Goal: Task Accomplishment & Management: Use online tool/utility

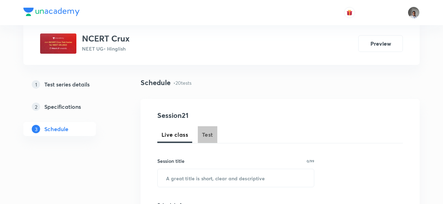
click at [210, 133] on span "Test" at bounding box center [207, 135] width 11 height 8
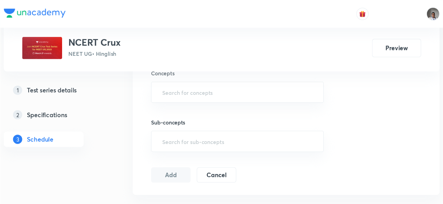
scroll to position [267, 0]
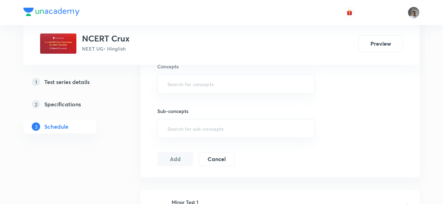
drag, startPoint x: 222, startPoint y: 0, endPoint x: 231, endPoint y: 98, distance: 98.6
click at [231, 98] on div "Sub-concepts ​" at bounding box center [235, 116] width 157 height 45
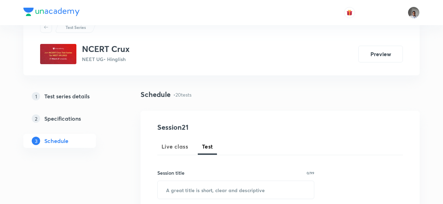
scroll to position [28, 0]
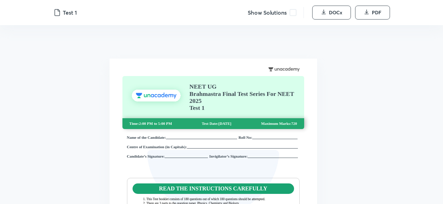
click at [291, 13] on span at bounding box center [293, 12] width 7 height 7
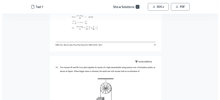
scroll to position [4491, 0]
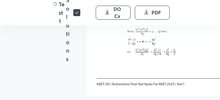
drag, startPoint x: 436, startPoint y: 0, endPoint x: 125, endPoint y: 66, distance: 318.0
click at [125, 66] on p at bounding box center [196, 36] width 174 height 60
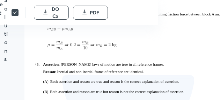
scroll to position [10962, 62]
click at [103, 53] on div "Ans. A Sol. To start motion, gravitational force due to B block should be equal…" at bounding box center [128, 31] width 187 height 60
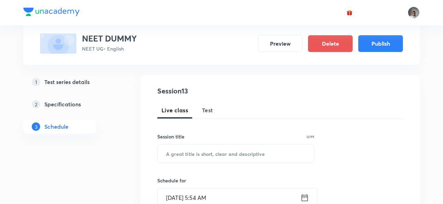
scroll to position [65, 0]
click at [209, 103] on button "Test" at bounding box center [208, 110] width 20 height 17
click at [210, 144] on div "​" at bounding box center [235, 153] width 157 height 19
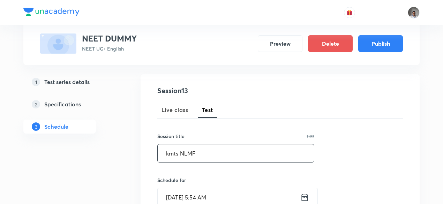
type input "kmts NLMF"
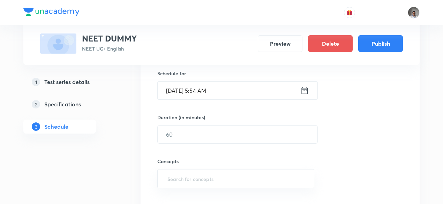
scroll to position [171, 0]
click at [306, 97] on div "Oct 8, 2025, 5:54 AM ​" at bounding box center [237, 92] width 161 height 19
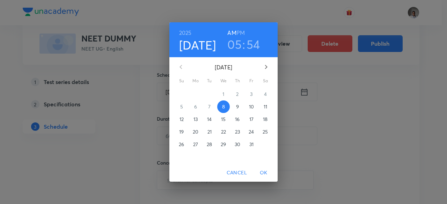
click at [181, 143] on p "26" at bounding box center [181, 144] width 5 height 7
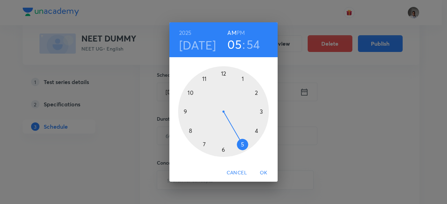
click at [205, 80] on div at bounding box center [223, 111] width 91 height 91
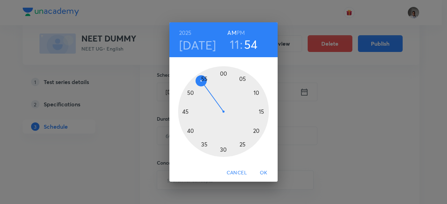
click at [238, 33] on h6 "PM" at bounding box center [240, 33] width 8 height 10
click at [262, 169] on span "OK" at bounding box center [263, 173] width 17 height 9
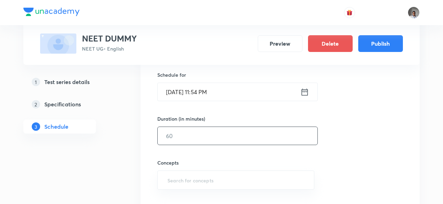
click at [227, 139] on input "text" at bounding box center [238, 136] width 160 height 18
type input "100"
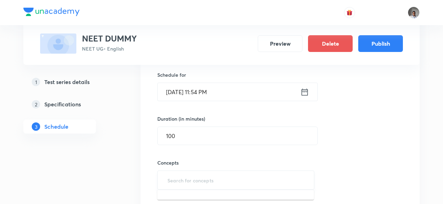
click at [230, 176] on input "text" at bounding box center [236, 180] width 140 height 13
type input "W"
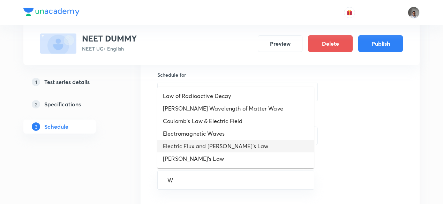
click at [219, 140] on li "Electric Flux and [PERSON_NAME]'s Law" at bounding box center [235, 146] width 157 height 13
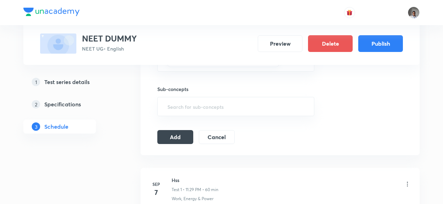
scroll to position [293, 0]
click at [176, 134] on button "Add" at bounding box center [175, 136] width 36 height 14
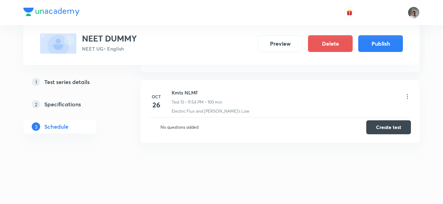
scroll to position [946, 0]
click at [407, 124] on button "Create test" at bounding box center [389, 125] width 45 height 14
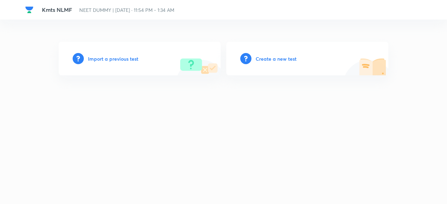
click at [286, 58] on h6 "Create a new test" at bounding box center [276, 58] width 41 height 7
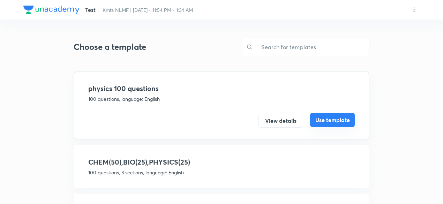
click at [323, 116] on button "Use template" at bounding box center [332, 120] width 45 height 14
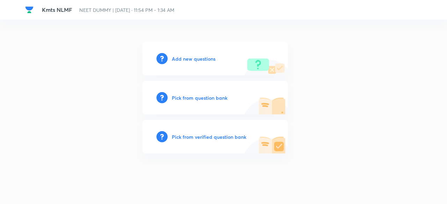
click at [227, 135] on h6 "Pick from verified question bank" at bounding box center [209, 136] width 74 height 7
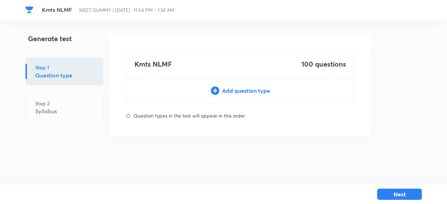
click at [251, 90] on div "Add question type" at bounding box center [240, 91] width 228 height 8
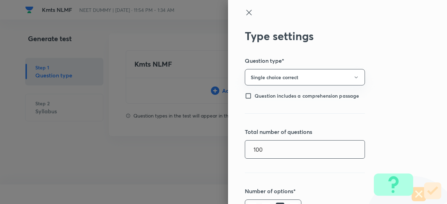
type input "100"
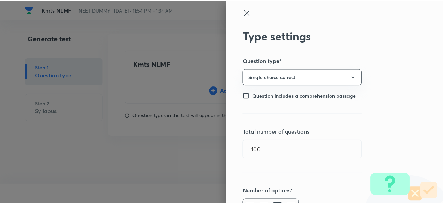
scroll to position [161, 0]
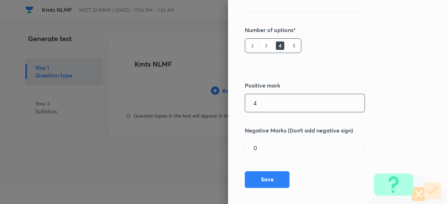
type input "4"
type input "1"
click at [260, 182] on button "Save" at bounding box center [267, 179] width 45 height 17
type input "1"
type input "0"
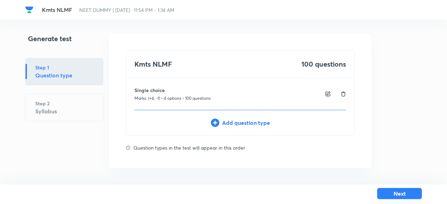
click at [385, 194] on button "Next" at bounding box center [399, 193] width 45 height 11
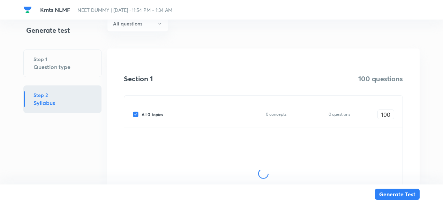
scroll to position [82, 0]
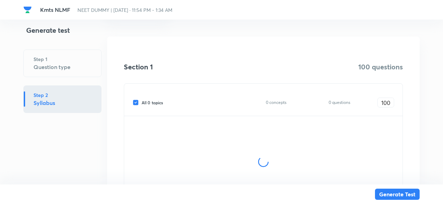
click at [159, 102] on span "All 0 topics" at bounding box center [152, 103] width 21 height 6
click at [142, 102] on input "All 0 topics" at bounding box center [137, 103] width 9 height 6
checkbox input "false"
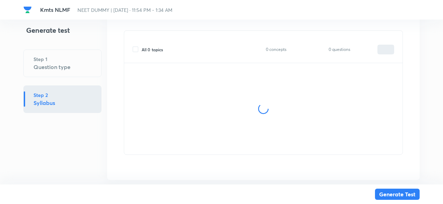
scroll to position [153, 0]
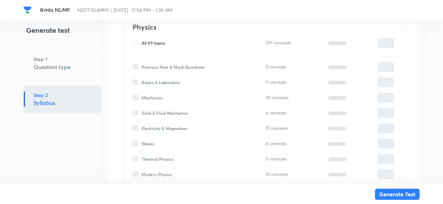
type input "0"
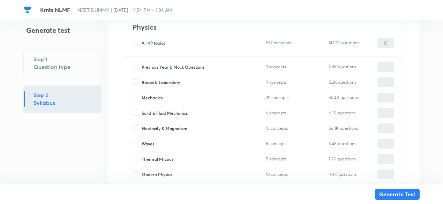
click at [157, 97] on span "Mechanics" at bounding box center [152, 98] width 21 height 6
click at [142, 97] on input "Mechanics" at bounding box center [137, 98] width 9 height 6
checkbox input "true"
click at [390, 97] on input "0" at bounding box center [386, 98] width 16 height 12
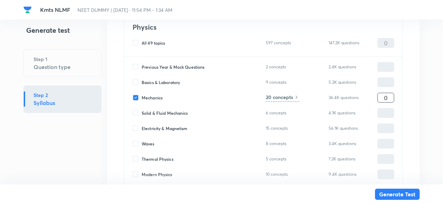
type input "1"
type input "10"
type input "100"
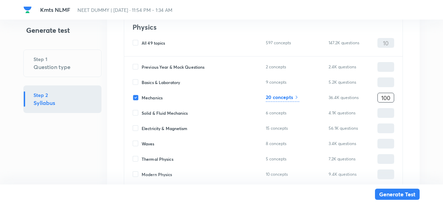
type input "100"
click at [284, 95] on h6 "20 concepts" at bounding box center [279, 97] width 27 height 7
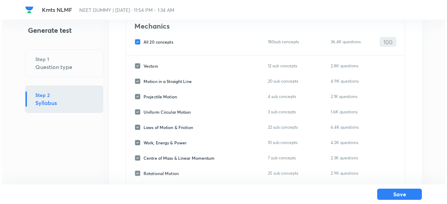
scroll to position [60, 0]
click at [167, 43] on span "All 20 concepts" at bounding box center [157, 42] width 30 height 6
click at [142, 43] on input "All 20 concepts" at bounding box center [137, 42] width 9 height 6
checkbox input "false"
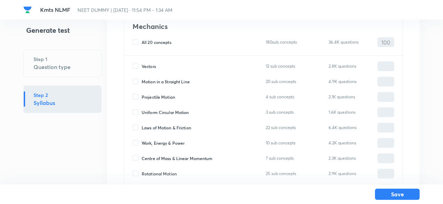
checkbox input "false"
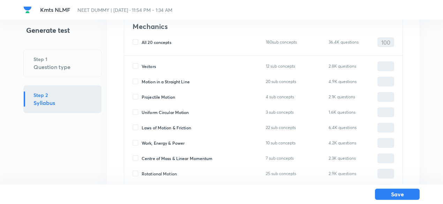
checkbox input "false"
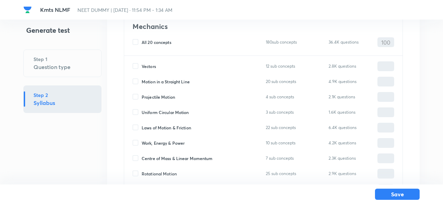
checkbox input "false"
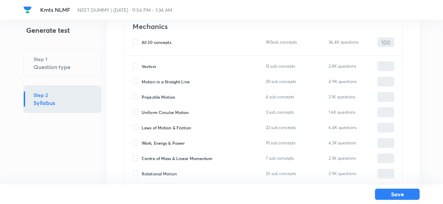
checkbox input "false"
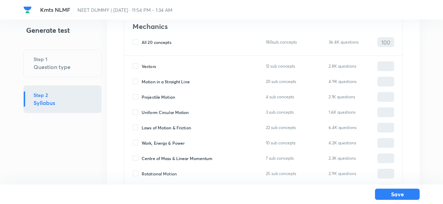
click at [153, 67] on span "Vectors" at bounding box center [149, 66] width 14 height 6
click at [142, 67] on input "Vectors" at bounding box center [137, 66] width 9 height 6
checkbox input "true"
type input "0"
click at [156, 81] on span "Motion in a Straight Line" at bounding box center [166, 82] width 48 height 6
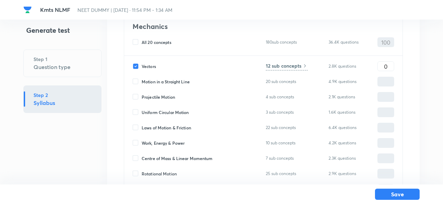
click at [142, 81] on input "Motion in a Straight Line" at bounding box center [137, 82] width 9 height 6
checkbox input "true"
type input "0"
click at [160, 95] on span "Projectile Motion" at bounding box center [159, 97] width 34 height 6
click at [142, 95] on input "Projectile Motion" at bounding box center [137, 97] width 9 height 6
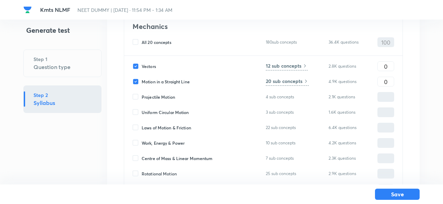
checkbox input "true"
type input "0"
click at [177, 126] on span "Laws of Motion & Friction" at bounding box center [167, 128] width 50 height 6
click at [142, 126] on input "Laws of Motion & Friction" at bounding box center [137, 128] width 9 height 6
checkbox input "true"
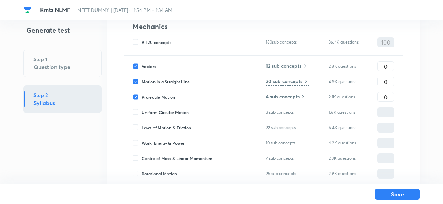
type input "0"
click at [381, 64] on input "0" at bounding box center [386, 66] width 16 height 12
type input "10"
click at [384, 80] on input "0" at bounding box center [386, 82] width 16 height 12
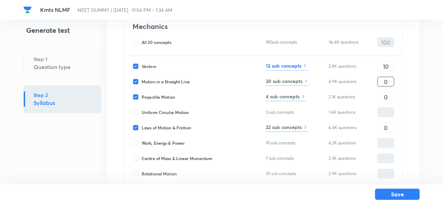
click at [384, 80] on input "0" at bounding box center [386, 82] width 16 height 12
type input "25"
type input "15"
click at [383, 124] on input "0" at bounding box center [386, 128] width 16 height 12
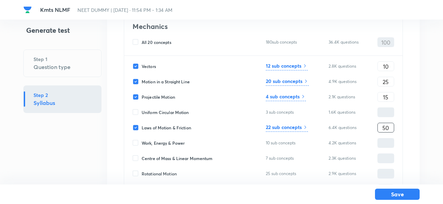
type input "50"
click at [295, 64] on h6 "12 sub concepts" at bounding box center [284, 65] width 36 height 7
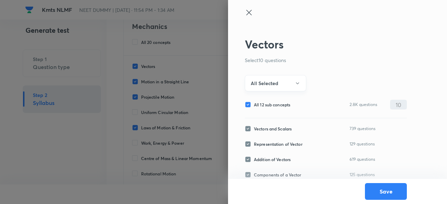
click at [280, 87] on button "All Selected" at bounding box center [275, 83] width 61 height 16
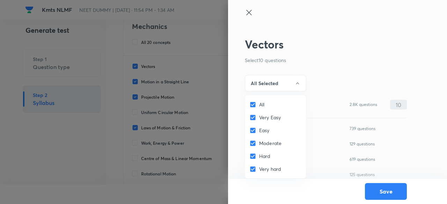
click at [259, 104] on span "All" at bounding box center [261, 104] width 5 height 7
click at [259, 104] on input "All" at bounding box center [254, 104] width 10 height 7
checkbox input "false"
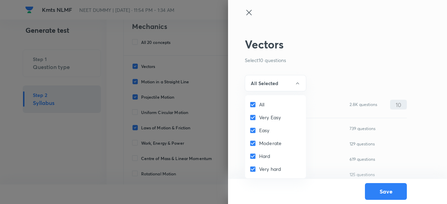
checkbox input "false"
click at [264, 130] on span "Easy" at bounding box center [264, 130] width 10 height 7
click at [259, 130] on input "Easy" at bounding box center [254, 130] width 10 height 7
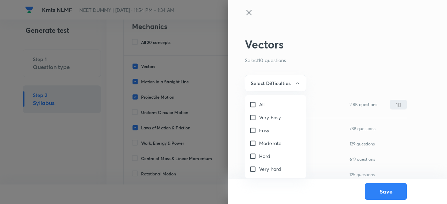
checkbox input "true"
click at [279, 86] on div at bounding box center [223, 102] width 447 height 204
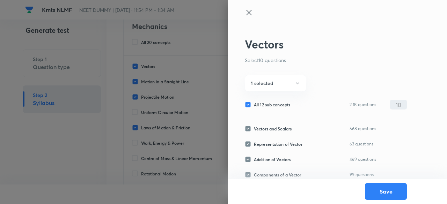
click at [277, 103] on span "All 12 sub concepts" at bounding box center [272, 105] width 36 height 6
click at [254, 103] on input "All 12 sub concepts" at bounding box center [249, 105] width 9 height 6
checkbox input "false"
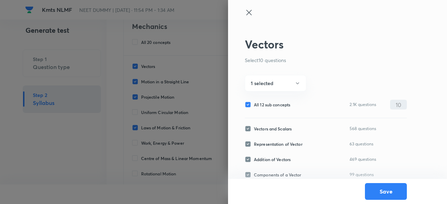
checkbox input "false"
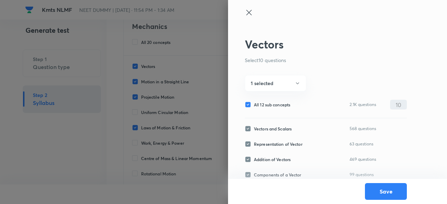
checkbox input "false"
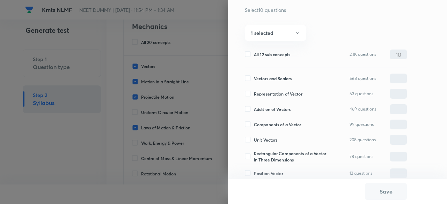
scroll to position [51, 0]
click at [277, 108] on span "Addition of Vectors" at bounding box center [272, 108] width 37 height 6
click at [254, 108] on input "Addition of Vectors" at bounding box center [249, 108] width 9 height 6
checkbox input "true"
type input "0"
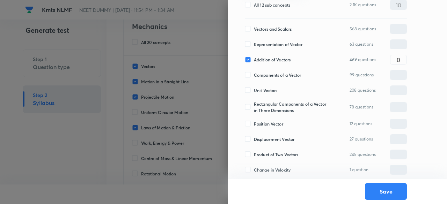
scroll to position [101, 0]
click at [272, 89] on span "Unit Vectors" at bounding box center [265, 90] width 23 height 6
click at [254, 89] on input "Unit Vectors" at bounding box center [249, 90] width 9 height 6
checkbox input "true"
type input "0"
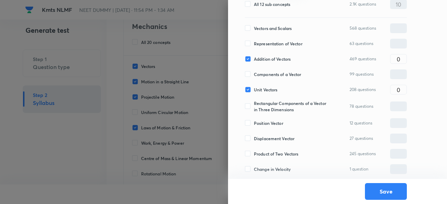
scroll to position [134, 0]
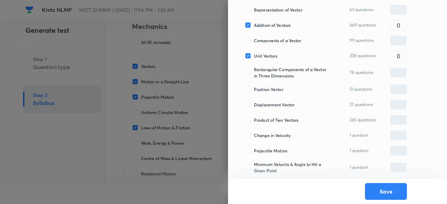
click at [277, 118] on span "Product of Two Vectors" at bounding box center [276, 120] width 44 height 6
click at [254, 118] on input "Product of Two Vectors" at bounding box center [249, 120] width 9 height 6
checkbox input "true"
click at [401, 118] on input "0" at bounding box center [398, 120] width 16 height 12
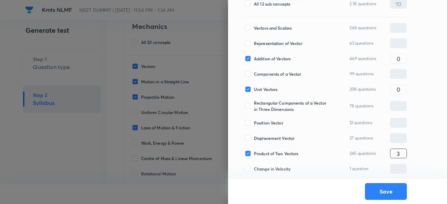
scroll to position [99, 0]
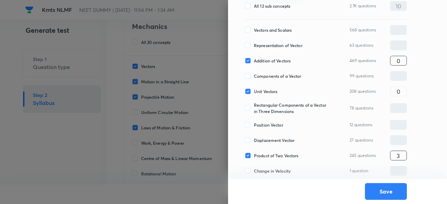
type input "3"
click at [404, 60] on input "0" at bounding box center [398, 61] width 16 height 12
click at [403, 89] on input "0" at bounding box center [398, 92] width 16 height 12
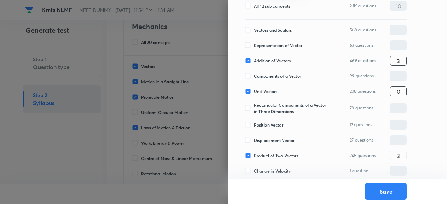
click at [404, 63] on input "3" at bounding box center [398, 61] width 16 height 12
type input "4"
click at [402, 154] on input "3" at bounding box center [398, 156] width 16 height 12
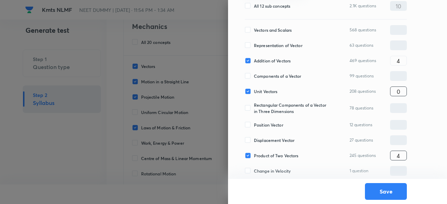
type input "4"
click at [401, 95] on input "0" at bounding box center [398, 92] width 16 height 12
type input "2"
click at [386, 191] on button "Save" at bounding box center [386, 191] width 42 height 17
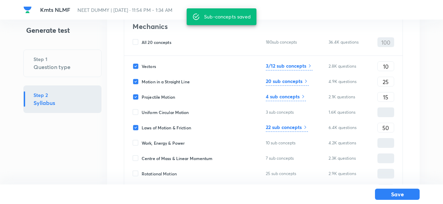
click at [302, 80] on h6 "20 sub concepts" at bounding box center [284, 81] width 37 height 7
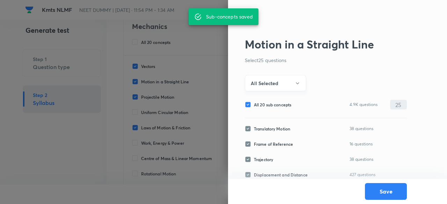
click at [289, 78] on button "All Selected" at bounding box center [275, 83] width 61 height 16
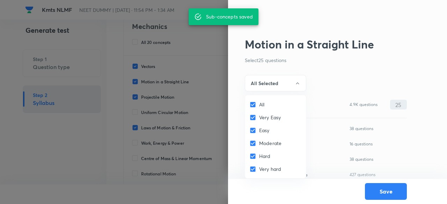
click at [260, 108] on span "All" at bounding box center [261, 104] width 5 height 7
click at [259, 108] on input "All" at bounding box center [254, 104] width 10 height 7
checkbox input "false"
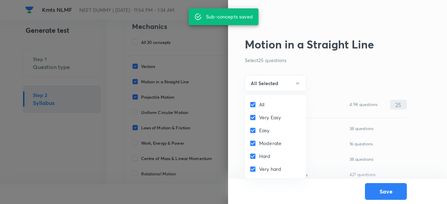
checkbox input "false"
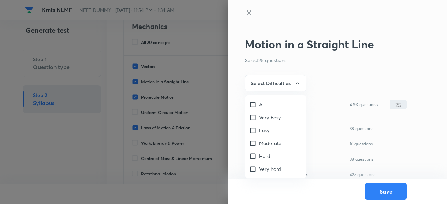
click at [265, 131] on span "Easy" at bounding box center [264, 130] width 10 height 7
click at [259, 131] on input "Easy" at bounding box center [254, 130] width 10 height 7
checkbox input "true"
click at [284, 82] on div at bounding box center [223, 102] width 447 height 204
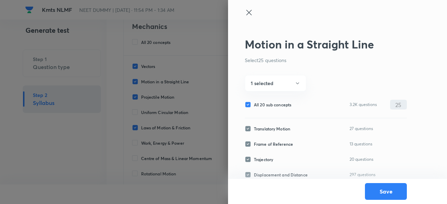
click at [284, 105] on span "All 20 sub concepts" at bounding box center [272, 105] width 37 height 6
click at [254, 105] on input "All 20 sub concepts" at bounding box center [249, 105] width 9 height 6
checkbox input "false"
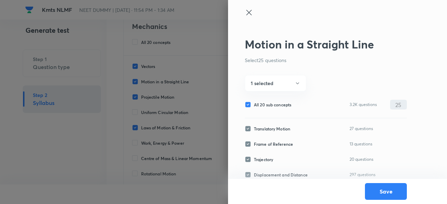
checkbox input "false"
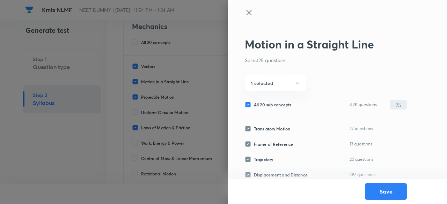
checkbox input "false"
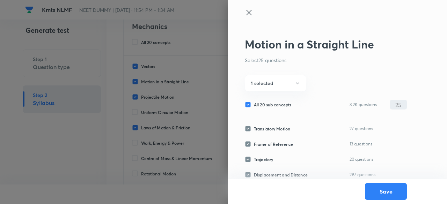
checkbox input "false"
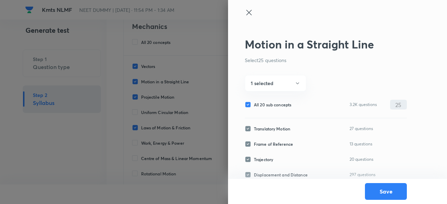
checkbox input "false"
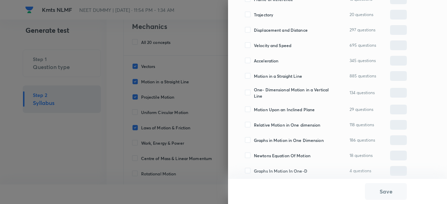
scroll to position [145, 0]
click at [265, 44] on span "Velocity and Speed" at bounding box center [272, 45] width 37 height 6
click at [254, 44] on input "Velocity and Speed" at bounding box center [249, 45] width 9 height 6
checkbox input "true"
type input "0"
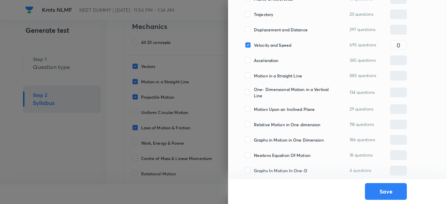
click at [266, 60] on span "Acceleration" at bounding box center [266, 60] width 24 height 6
click at [254, 60] on input "Acceleration" at bounding box center [249, 60] width 9 height 6
checkbox input "true"
type input "0"
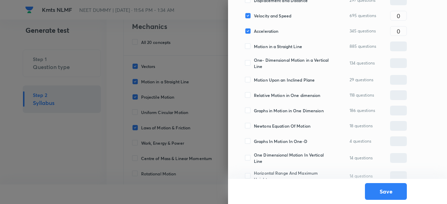
scroll to position [175, 0]
click at [266, 65] on span "One- Dimensional Motion in a Vertical Line" at bounding box center [292, 62] width 76 height 13
click at [254, 65] on input "One- Dimensional Motion in a Vertical Line" at bounding box center [249, 62] width 9 height 6
checkbox input "true"
type input "0"
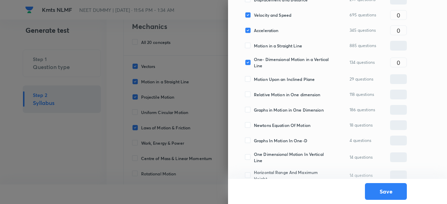
click at [267, 79] on span "Motion Upon an Inclined Plane" at bounding box center [284, 79] width 61 height 6
click at [254, 79] on input "Motion Upon an Inclined Plane" at bounding box center [249, 79] width 9 height 6
checkbox input "true"
type input "0"
click at [267, 94] on span "Relative Motion in One dimension" at bounding box center [287, 94] width 67 height 6
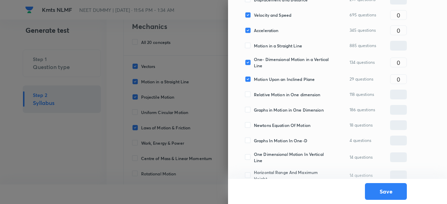
click at [254, 94] on input "Relative Motion in One dimension" at bounding box center [249, 94] width 9 height 6
checkbox input "true"
type input "0"
click at [270, 109] on span "Graphs in Motion in One Dimension" at bounding box center [289, 110] width 70 height 6
click at [254, 109] on input "Graphs in Motion in One Dimension" at bounding box center [249, 110] width 9 height 6
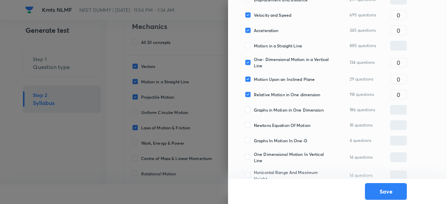
checkbox input "true"
type input "0"
click at [271, 125] on span "Newtons Equation Of Motion" at bounding box center [282, 125] width 57 height 6
click at [254, 125] on input "Newtons Equation Of Motion" at bounding box center [249, 125] width 9 height 6
checkbox input "true"
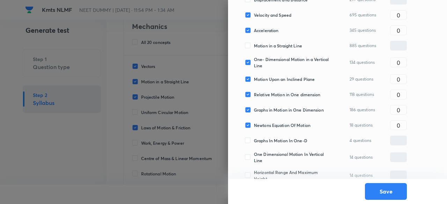
click at [388, 124] on div "18 questions 0 ​" at bounding box center [378, 125] width 57 height 10
click at [396, 124] on input "0" at bounding box center [398, 125] width 16 height 12
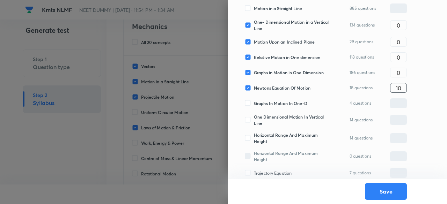
scroll to position [224, 0]
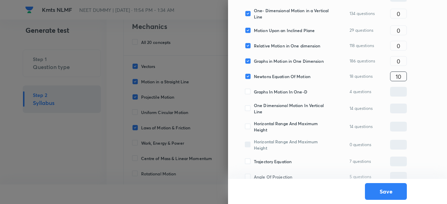
type input "10"
click at [279, 89] on span "Graphs In Motion In One-D" at bounding box center [280, 92] width 53 height 6
click at [254, 89] on input "Graphs In Motion In One-D" at bounding box center [249, 92] width 9 height 6
checkbox input "true"
type input "0"
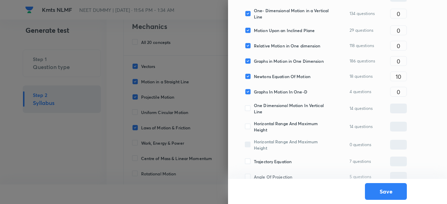
click at [279, 105] on span "One Dimensional Motion In Vertical Line" at bounding box center [292, 108] width 76 height 13
click at [254, 105] on input "One Dimensional Motion In Vertical Line" at bounding box center [249, 108] width 9 height 6
checkbox input "true"
type input "0"
click at [280, 122] on span "Horizontal Range And Maximum Height" at bounding box center [292, 126] width 76 height 13
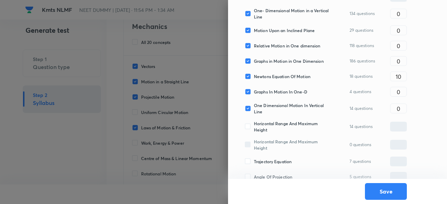
click at [254, 124] on input "Horizontal Range And Maximum Height" at bounding box center [249, 127] width 9 height 6
checkbox input "true"
type input "0"
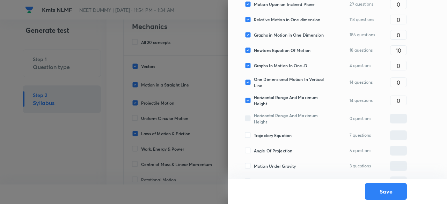
scroll to position [263, 0]
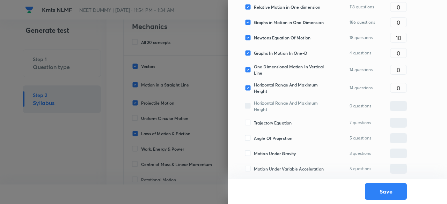
click at [280, 118] on div "Trajectory Equation 7 questions ​" at bounding box center [326, 123] width 162 height 10
click at [280, 120] on span "Trajectory Equation" at bounding box center [273, 123] width 38 height 6
click at [254, 120] on input "Trajectory Equation" at bounding box center [249, 123] width 9 height 6
checkbox input "true"
type input "0"
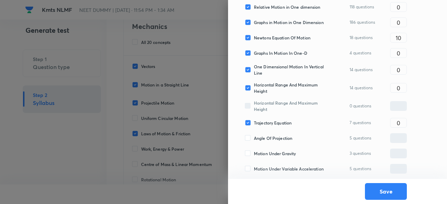
click at [280, 137] on span "Angle Of Projection" at bounding box center [273, 138] width 38 height 6
click at [254, 137] on input "Angle Of Projection" at bounding box center [249, 138] width 9 height 6
checkbox input "true"
type input "0"
click at [281, 151] on span "Motion Under Gravity" at bounding box center [275, 154] width 42 height 6
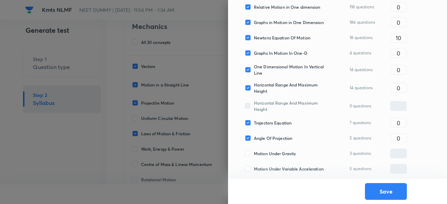
click at [254, 151] on input "Motion Under Gravity" at bounding box center [249, 154] width 9 height 6
checkbox input "true"
type input "0"
click at [285, 167] on span "Motion Under Variable Acceleration" at bounding box center [289, 169] width 70 height 6
click at [254, 167] on input "Motion Under Variable Acceleration" at bounding box center [249, 169] width 9 height 6
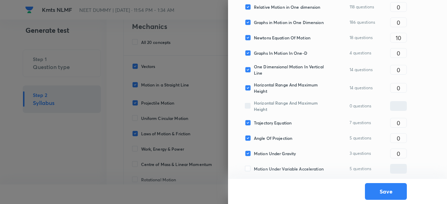
checkbox input "true"
type input "0"
click at [400, 125] on input "0" at bounding box center [398, 123] width 16 height 12
type input "3"
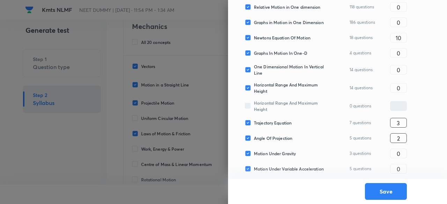
type input "2"
type input "3"
click at [400, 85] on input "0" at bounding box center [398, 88] width 16 height 12
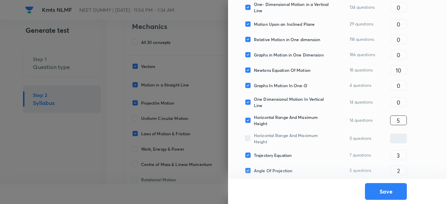
scroll to position [230, 0]
type input "5"
click at [400, 101] on input "0" at bounding box center [398, 103] width 16 height 12
type input "5"
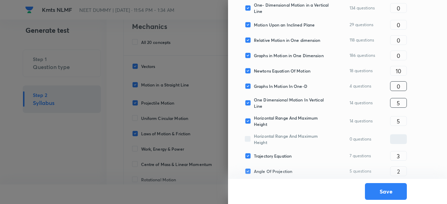
click at [402, 80] on input "0" at bounding box center [398, 86] width 16 height 12
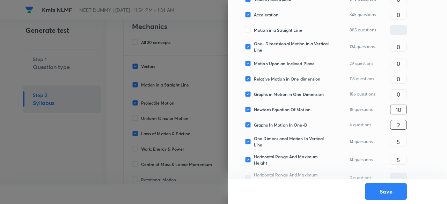
scroll to position [188, 0]
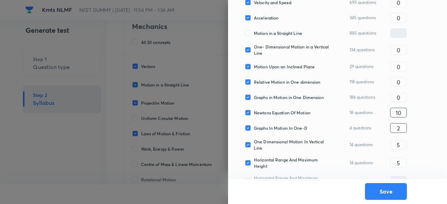
type input "2"
click at [402, 94] on input "0" at bounding box center [398, 97] width 16 height 12
type input "10"
click at [405, 81] on input "0" at bounding box center [398, 82] width 16 height 12
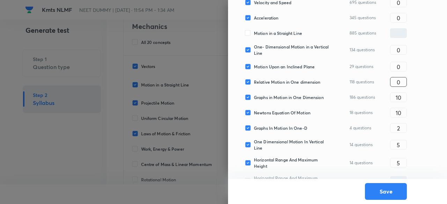
click at [405, 81] on input "0" at bounding box center [398, 82] width 16 height 12
type input "10"
click at [404, 67] on input "0" at bounding box center [398, 67] width 16 height 12
type input "10"
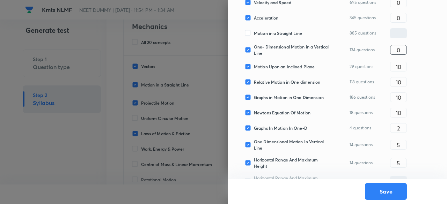
click at [403, 50] on input "0" at bounding box center [398, 50] width 16 height 12
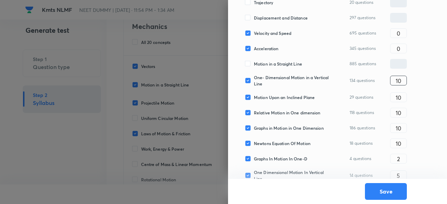
scroll to position [154, 0]
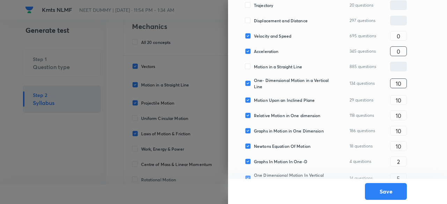
type input "10"
click at [403, 52] on input "0" at bounding box center [398, 51] width 16 height 12
type input "10"
click at [404, 28] on div "Translatory Motion 27 questions ​ Frame of Reference 13 questions ​ Trajectory …" at bounding box center [326, 129] width 162 height 330
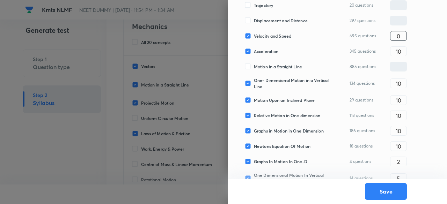
click at [404, 32] on input "0" at bounding box center [398, 36] width 16 height 12
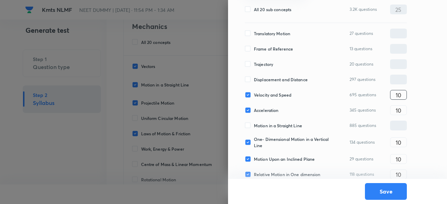
scroll to position [96, 0]
click at [405, 91] on input "10" at bounding box center [398, 95] width 16 height 12
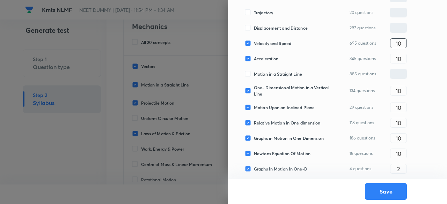
scroll to position [147, 0]
type input "10"
click at [405, 91] on input "10" at bounding box center [398, 91] width 16 height 12
type input "5"
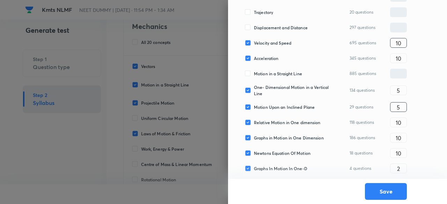
type input "5"
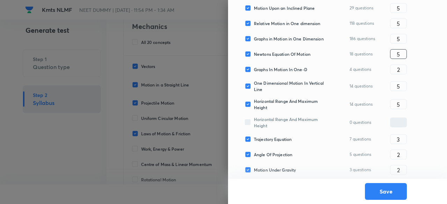
scroll to position [248, 0]
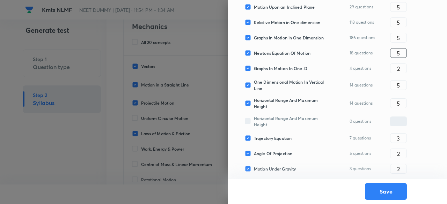
type input "5"
click at [279, 71] on div "Graphs In Motion In One-D 4 questions 2 ​" at bounding box center [326, 69] width 162 height 10
click at [277, 69] on span "Graphs In Motion In One-D" at bounding box center [280, 68] width 53 height 6
click at [254, 69] on input "Graphs In Motion In One-D" at bounding box center [249, 68] width 9 height 6
checkbox input "false"
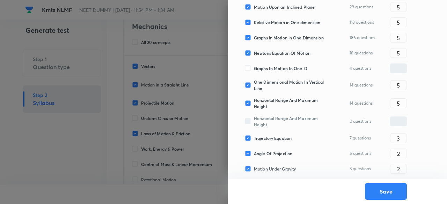
click at [275, 83] on span "One Dimensional Motion In Vertical Line" at bounding box center [292, 85] width 76 height 13
click at [254, 83] on input "One Dimensional Motion In Vertical Line" at bounding box center [249, 85] width 9 height 6
checkbox input "false"
click at [277, 99] on span "Horizontal Range And Maximum Height" at bounding box center [292, 103] width 76 height 13
click at [254, 100] on input "Horizontal Range And Maximum Height" at bounding box center [249, 103] width 9 height 6
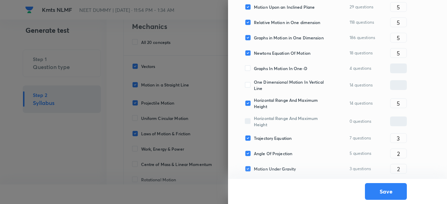
checkbox input "false"
click at [277, 99] on span "Horizontal Range And Maximum Height" at bounding box center [292, 103] width 76 height 13
click at [254, 100] on input "Horizontal Range And Maximum Height" at bounding box center [249, 103] width 9 height 6
checkbox input "true"
type input "0"
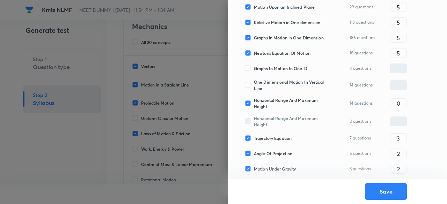
click at [277, 138] on span "Trajectory Equation" at bounding box center [273, 138] width 38 height 6
click at [254, 138] on input "Trajectory Equation" at bounding box center [249, 138] width 9 height 6
checkbox input "false"
click at [277, 138] on span "Trajectory Equation" at bounding box center [273, 138] width 38 height 6
click at [254, 138] on input "Trajectory Equation" at bounding box center [249, 138] width 9 height 6
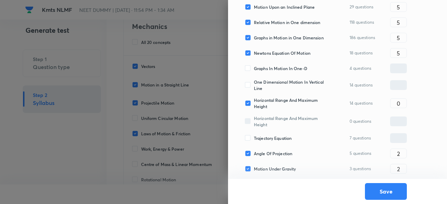
checkbox input "true"
type input "0"
click at [403, 104] on input "0" at bounding box center [398, 103] width 16 height 12
type input "2"
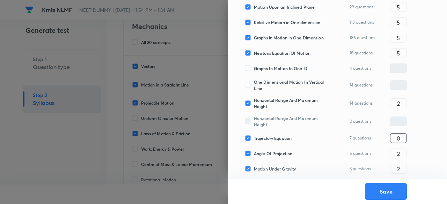
click at [403, 141] on input "0" at bounding box center [398, 138] width 16 height 12
type input "2"
click at [404, 154] on input "2" at bounding box center [398, 154] width 16 height 12
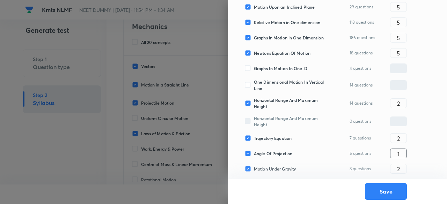
type input "1"
click at [401, 138] on input "2" at bounding box center [398, 138] width 16 height 12
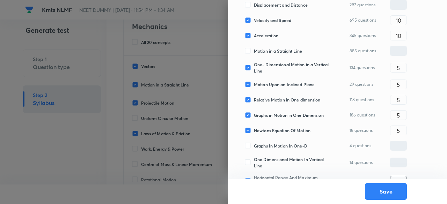
scroll to position [164, 0]
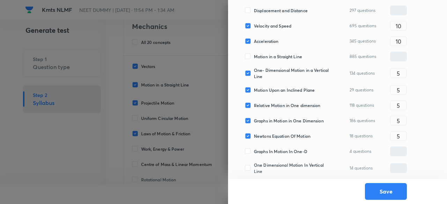
type input "1"
click at [278, 31] on div "Translatory Motion 27 questions ​ Frame of Reference 13 questions ​ Trajectory …" at bounding box center [326, 119] width 162 height 330
click at [399, 25] on input "10" at bounding box center [398, 26] width 16 height 12
type input "2"
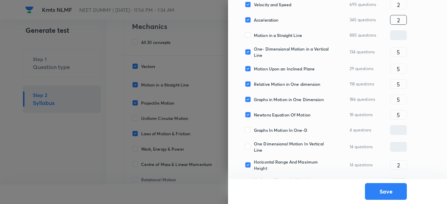
scroll to position [190, 0]
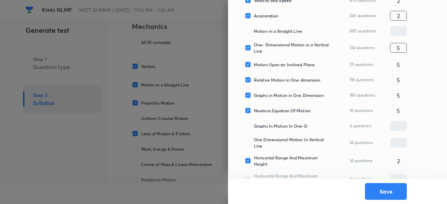
type input "2"
click at [405, 51] on input "5" at bounding box center [398, 48] width 16 height 12
click at [402, 66] on input "5" at bounding box center [398, 65] width 16 height 12
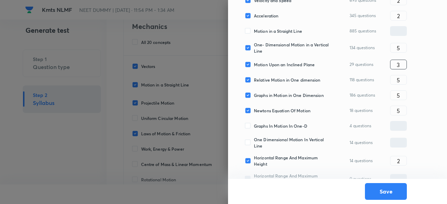
type input "3"
click at [401, 79] on input "5" at bounding box center [398, 80] width 16 height 12
type input "3"
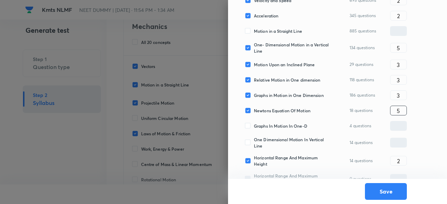
click at [402, 111] on input "5" at bounding box center [398, 111] width 16 height 12
type input "3"
click at [402, 49] on input "5" at bounding box center [398, 48] width 16 height 12
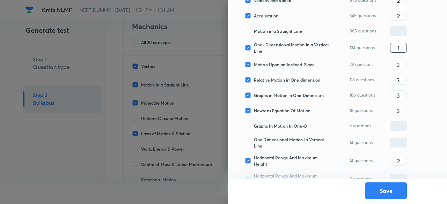
type input "1"
click at [384, 192] on button "Save" at bounding box center [386, 191] width 42 height 17
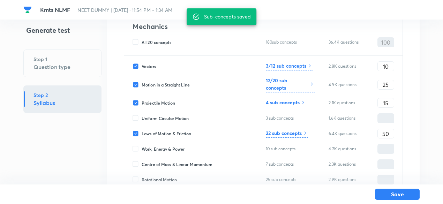
click at [295, 105] on h6 "4 sub concepts" at bounding box center [283, 102] width 34 height 7
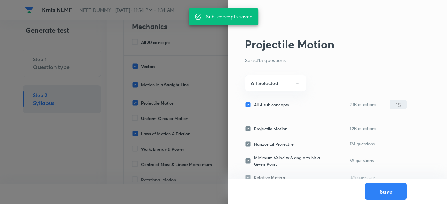
click at [281, 102] on span "All 4 sub concepts" at bounding box center [271, 105] width 35 height 6
click at [254, 102] on input "All 4 sub concepts" at bounding box center [249, 105] width 9 height 6
checkbox input "false"
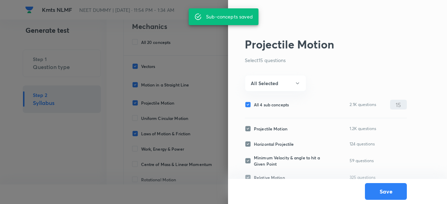
checkbox input "false"
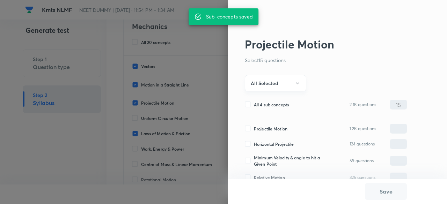
click at [278, 88] on button "All Selected" at bounding box center [275, 83] width 61 height 16
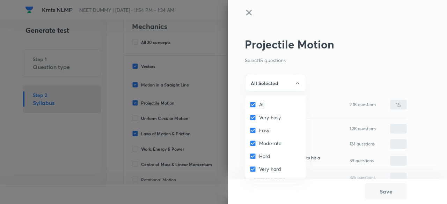
click at [253, 108] on input "All" at bounding box center [254, 104] width 10 height 7
checkbox input "false"
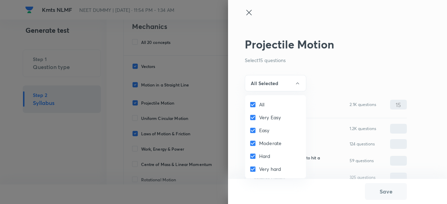
checkbox input "false"
click at [258, 127] on input "Easy" at bounding box center [254, 130] width 10 height 7
checkbox input "true"
click at [285, 81] on div at bounding box center [223, 102] width 447 height 204
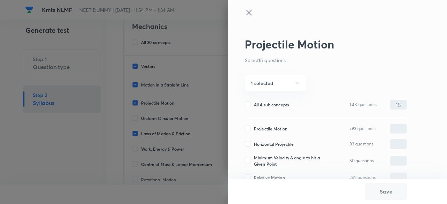
scroll to position [9, 0]
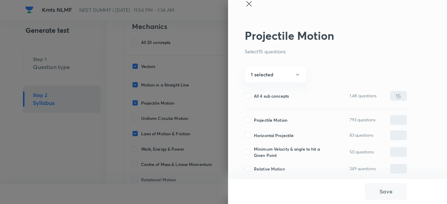
click at [280, 121] on span "Projectile Motion" at bounding box center [271, 120] width 34 height 6
click at [254, 121] on input "Projectile Motion" at bounding box center [249, 120] width 9 height 6
checkbox input "true"
type input "0"
click at [280, 135] on span "Horizontal Projectile" at bounding box center [274, 135] width 40 height 6
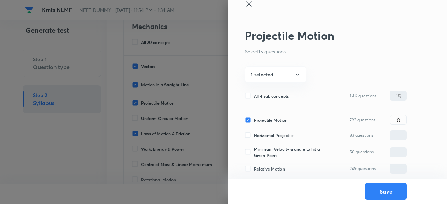
click at [254, 135] on input "Horizontal Projectile" at bounding box center [249, 135] width 9 height 6
checkbox input "true"
type input "0"
click at [279, 152] on span "Minimum Velocity & angle to hit a Given Point" at bounding box center [292, 152] width 76 height 13
click at [254, 152] on input "Minimum Velocity & angle to hit a Given Point" at bounding box center [249, 152] width 9 height 6
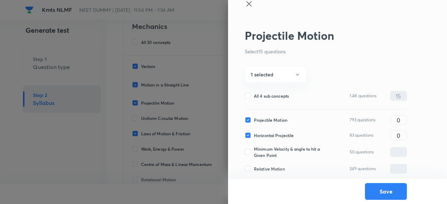
checkbox input "true"
type input "0"
click at [279, 167] on span "Relative Motion" at bounding box center [269, 169] width 31 height 6
click at [254, 167] on input "Relative Motion" at bounding box center [249, 169] width 9 height 6
checkbox input "true"
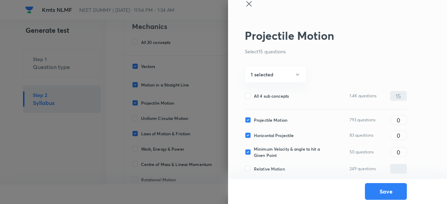
type input "0"
click at [404, 120] on input "0" at bounding box center [398, 120] width 16 height 12
type input "6"
click at [404, 140] on input "4" at bounding box center [398, 136] width 16 height 12
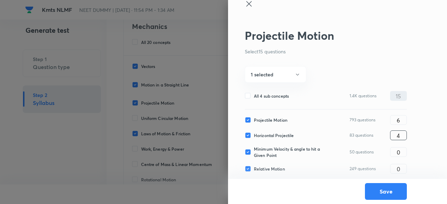
click at [404, 140] on input "4" at bounding box center [398, 136] width 16 height 12
type input "4"
click at [403, 119] on input "6" at bounding box center [398, 120] width 16 height 12
type input "7"
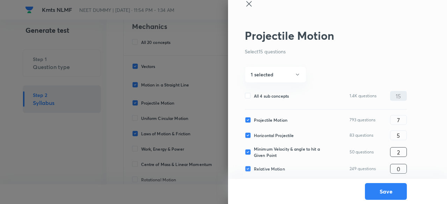
click at [404, 166] on input "0" at bounding box center [398, 169] width 16 height 12
click at [404, 153] on input "2" at bounding box center [398, 152] width 16 height 12
click at [390, 189] on button "Save" at bounding box center [386, 191] width 42 height 17
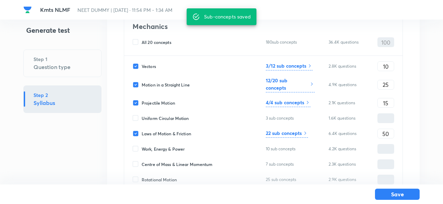
click at [299, 134] on h6 "22 sub concepts" at bounding box center [284, 133] width 36 height 7
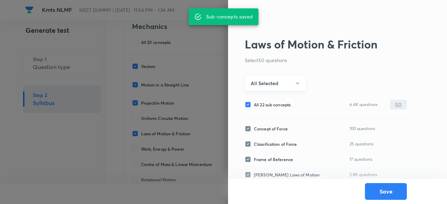
click at [286, 81] on button "All Selected" at bounding box center [275, 83] width 61 height 16
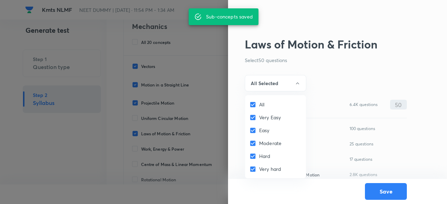
click at [258, 102] on input "All" at bounding box center [254, 104] width 10 height 7
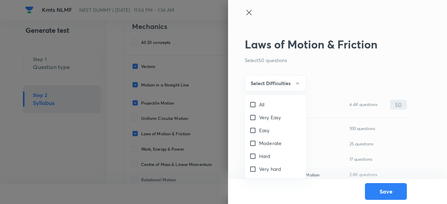
click at [261, 131] on span "Easy" at bounding box center [264, 130] width 10 height 7
click at [259, 131] on input "Easy" at bounding box center [254, 130] width 10 height 7
click at [290, 85] on div at bounding box center [223, 102] width 447 height 204
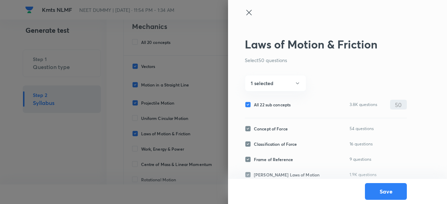
click at [286, 103] on span "All 22 sub concepts" at bounding box center [272, 105] width 37 height 6
click at [254, 103] on input "All 22 sub concepts" at bounding box center [249, 105] width 9 height 6
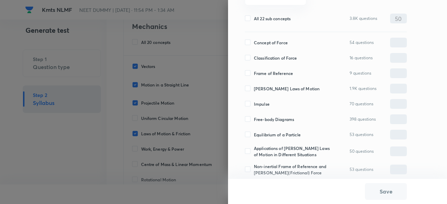
scroll to position [87, 0]
click at [284, 87] on span "[PERSON_NAME] Laws of Motion" at bounding box center [287, 88] width 66 height 6
click at [254, 87] on input "[PERSON_NAME] Laws of Motion" at bounding box center [249, 88] width 9 height 6
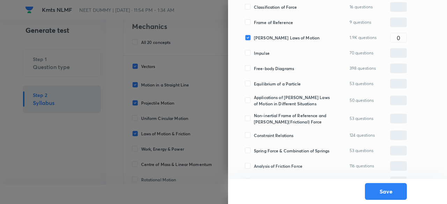
scroll to position [138, 0]
click at [282, 68] on span "Free-body Diagrams" at bounding box center [274, 68] width 40 height 6
click at [254, 68] on input "Free-body Diagrams" at bounding box center [249, 68] width 9 height 6
click at [280, 82] on span "Equilibrium of a Particle" at bounding box center [277, 83] width 47 height 6
click at [254, 82] on input "Equilibrium of a Particle" at bounding box center [249, 83] width 9 height 6
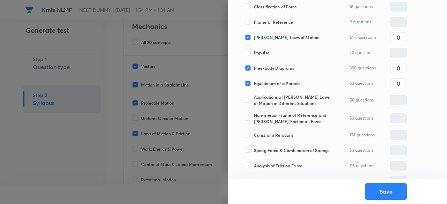
click at [279, 102] on span "Applications of [PERSON_NAME] Laws of Motion in Different Situations" at bounding box center [292, 100] width 76 height 13
click at [254, 102] on input "Applications of [PERSON_NAME] Laws of Motion in Different Situations" at bounding box center [249, 100] width 9 height 6
click at [279, 120] on span "Non-inertial Frame of Reference and [PERSON_NAME](Frictional) Force" at bounding box center [292, 118] width 76 height 13
click at [254, 120] on input "Non-inertial Frame of Reference and [PERSON_NAME](Frictional) Force" at bounding box center [249, 118] width 9 height 6
click at [278, 135] on span "Constraint Relations" at bounding box center [273, 135] width 39 height 6
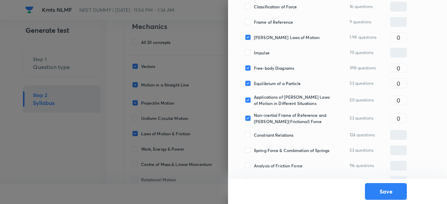
click at [254, 135] on input "Constraint Relations" at bounding box center [249, 135] width 9 height 6
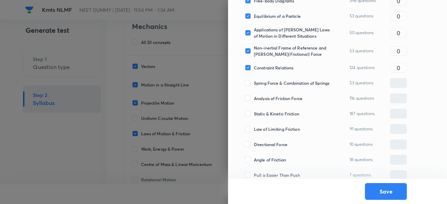
scroll to position [207, 0]
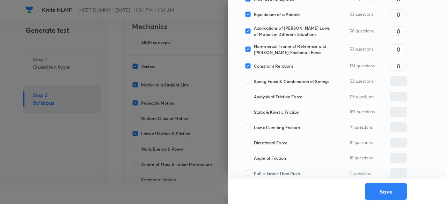
click at [272, 85] on span "Spring Force & Combination of Springs" at bounding box center [291, 81] width 75 height 6
click at [254, 85] on input "Spring Force & Combination of Springs" at bounding box center [249, 81] width 9 height 6
click at [270, 100] on span "Analysis of Friction Force" at bounding box center [278, 97] width 49 height 6
click at [254, 100] on input "Analysis of Friction Force" at bounding box center [249, 97] width 9 height 6
click at [270, 114] on span "Static & Kinetic Friction" at bounding box center [276, 112] width 45 height 6
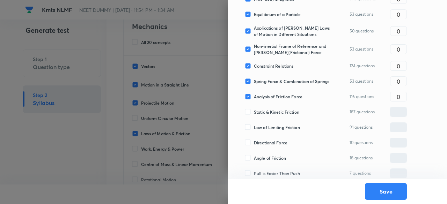
click at [254, 114] on input "Static & Kinetic Friction" at bounding box center [249, 112] width 9 height 6
click at [272, 130] on span "Law of Limiting Friction" at bounding box center [277, 127] width 46 height 6
click at [254, 130] on input "Law of Limiting Friction" at bounding box center [249, 127] width 9 height 6
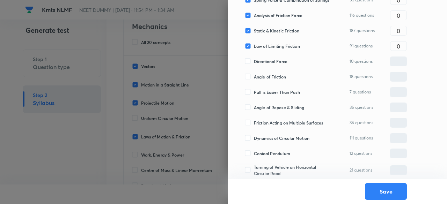
scroll to position [294, 0]
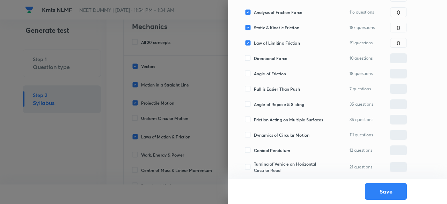
click at [273, 108] on div "Angle of Repose & Sliding 35 questions ​" at bounding box center [326, 105] width 162 height 10
click at [273, 105] on span "Angle of Repose & Sliding" at bounding box center [279, 104] width 50 height 6
click at [254, 105] on input "Angle of Repose & Sliding" at bounding box center [249, 104] width 9 height 6
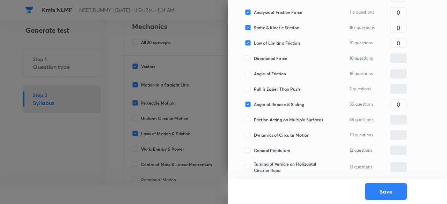
click at [273, 116] on div "Friction Acting on Multiple Surfaces 36 questions ​" at bounding box center [326, 120] width 162 height 10
click at [273, 119] on span "Friction Acting on Multiple Surfaces" at bounding box center [288, 120] width 69 height 6
click at [254, 119] on input "Friction Acting on Multiple Surfaces" at bounding box center [249, 120] width 9 height 6
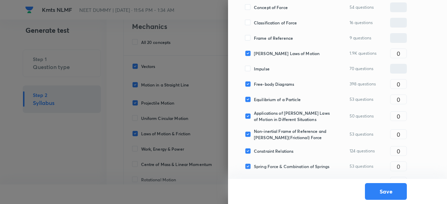
scroll to position [122, 0]
click at [403, 56] on input "0" at bounding box center [398, 53] width 16 height 12
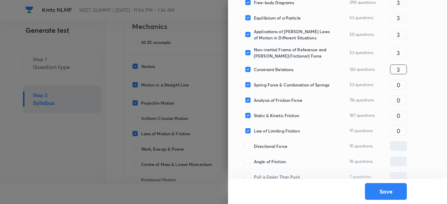
scroll to position [204, 0]
click at [402, 81] on input "0" at bounding box center [398, 84] width 16 height 12
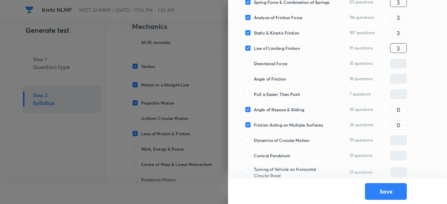
scroll to position [294, 0]
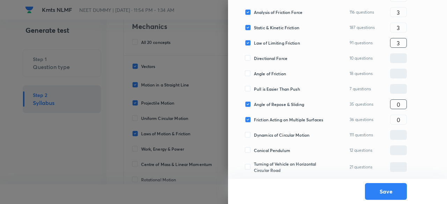
click at [402, 101] on input "0" at bounding box center [398, 104] width 16 height 12
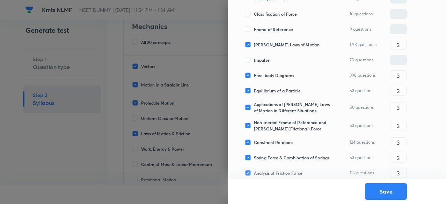
scroll to position [130, 0]
click at [404, 41] on input "3" at bounding box center [398, 45] width 16 height 12
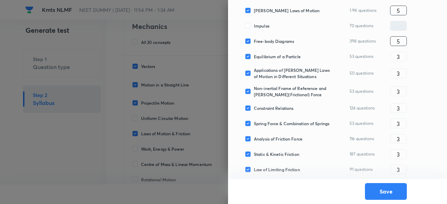
scroll to position [168, 0]
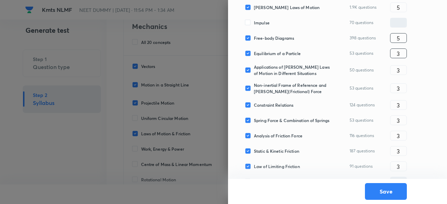
click at [405, 51] on input "3" at bounding box center [398, 53] width 16 height 12
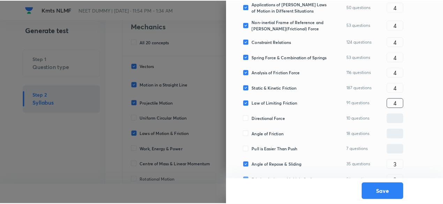
scroll to position [256, 0]
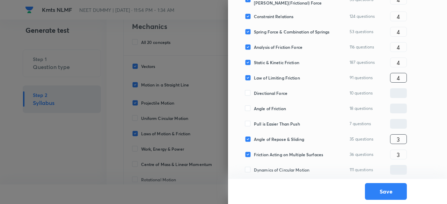
click at [403, 136] on input "3" at bounding box center [398, 139] width 16 height 12
click at [383, 196] on button "Save" at bounding box center [386, 191] width 42 height 17
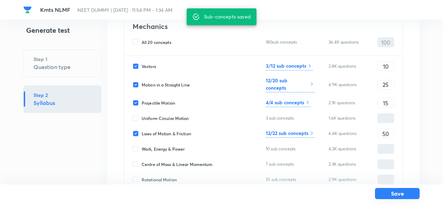
click at [404, 195] on button "Save" at bounding box center [397, 193] width 45 height 11
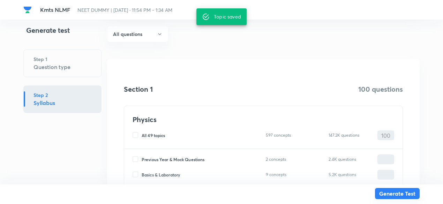
click at [404, 195] on button "Generate Test" at bounding box center [397, 193] width 45 height 11
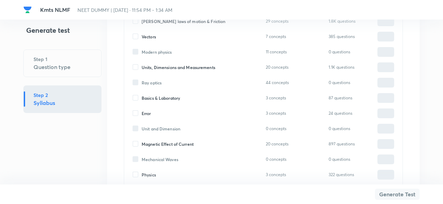
scroll to position [836, 0]
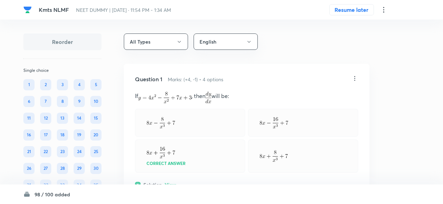
click at [357, 79] on icon at bounding box center [355, 78] width 7 height 7
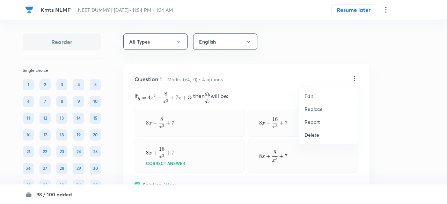
click at [320, 109] on p "Replace" at bounding box center [314, 108] width 18 height 7
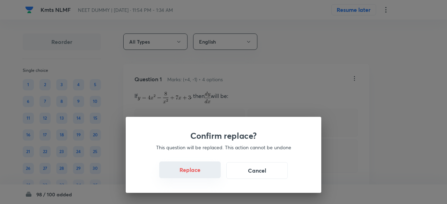
click at [211, 172] on button "Replace" at bounding box center [189, 170] width 61 height 17
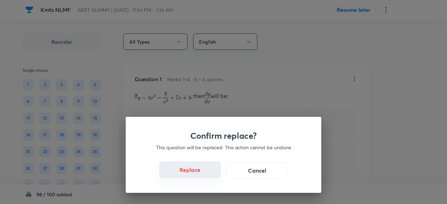
click at [211, 172] on button "Replace" at bounding box center [189, 170] width 61 height 17
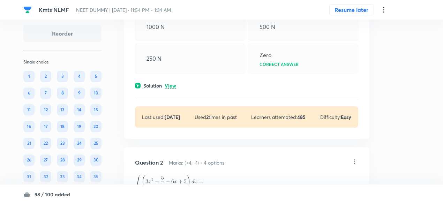
scroll to position [104, 0]
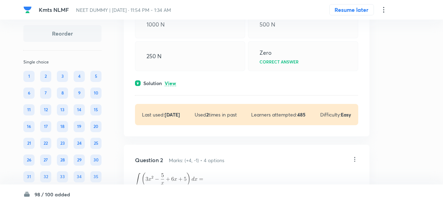
click at [170, 81] on p "View" at bounding box center [171, 83] width 12 height 5
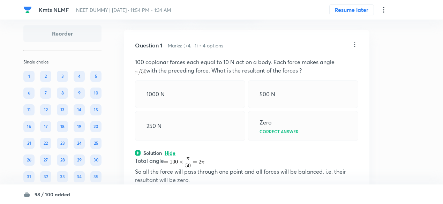
scroll to position [32, 0]
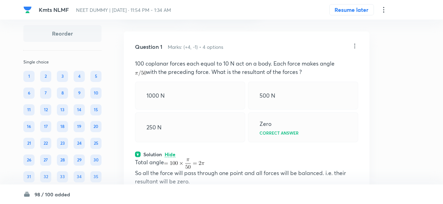
click at [355, 44] on icon at bounding box center [355, 46] width 7 height 7
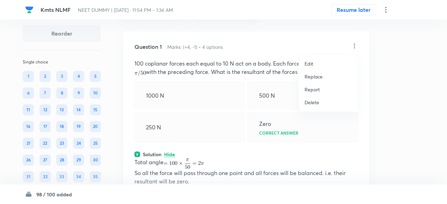
click at [320, 73] on p "Replace" at bounding box center [314, 76] width 18 height 7
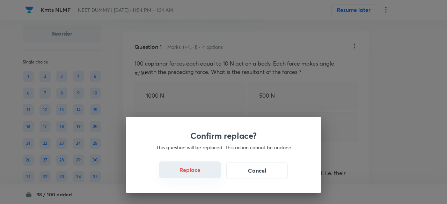
click at [197, 175] on button "Replace" at bounding box center [189, 170] width 61 height 17
click at [199, 175] on button "Replace" at bounding box center [189, 170] width 61 height 17
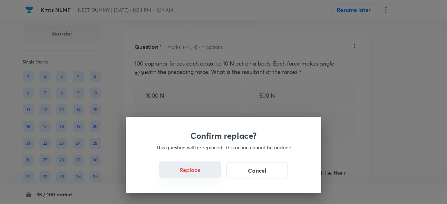
click at [199, 175] on button "Replace" at bounding box center [189, 170] width 61 height 17
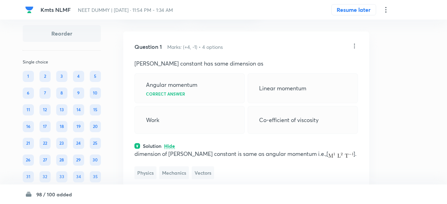
click at [199, 175] on div "Confirm replace? This question will be replaced. This action cannot be undone R…" at bounding box center [223, 102] width 447 height 204
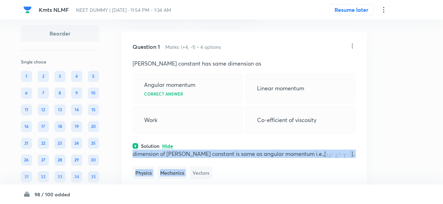
click at [199, 175] on span "Vectors" at bounding box center [201, 173] width 22 height 13
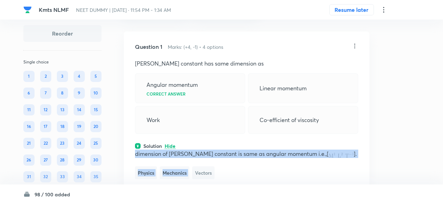
click at [199, 175] on span "Vectors" at bounding box center [203, 173] width 22 height 13
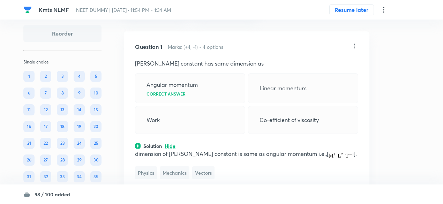
click at [357, 46] on icon at bounding box center [355, 46] width 7 height 7
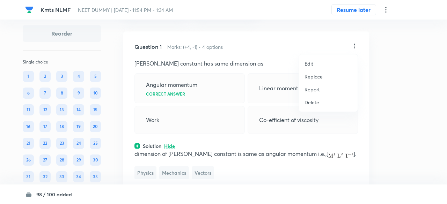
click at [312, 78] on p "Replace" at bounding box center [314, 76] width 18 height 7
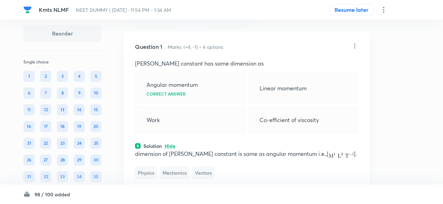
click at [183, 132] on div "Work" at bounding box center [190, 120] width 110 height 28
click at [355, 45] on icon at bounding box center [355, 46] width 1 height 5
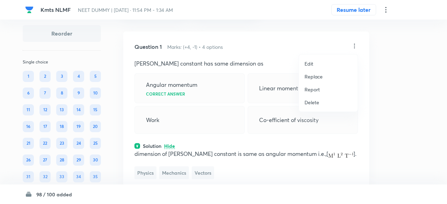
click at [310, 75] on p "Replace" at bounding box center [314, 76] width 18 height 7
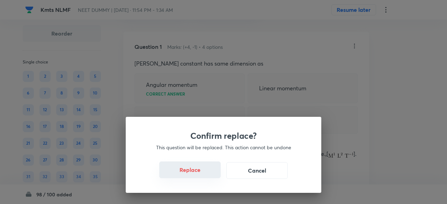
click at [201, 173] on button "Replace" at bounding box center [189, 170] width 61 height 17
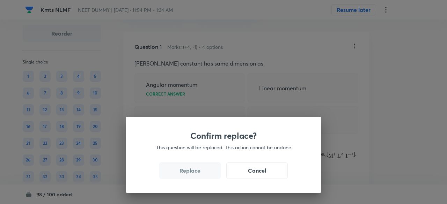
click at [201, 173] on button "Replace" at bounding box center [189, 170] width 61 height 17
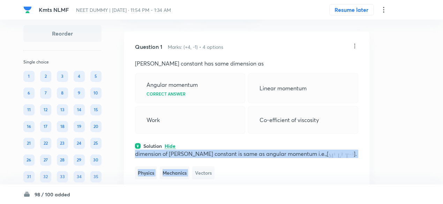
click at [201, 173] on span "Vectors" at bounding box center [203, 173] width 22 height 13
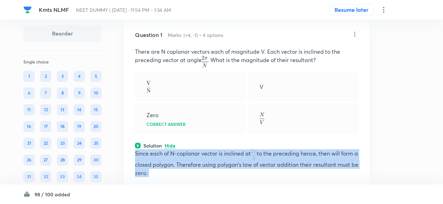
scroll to position [44, 0]
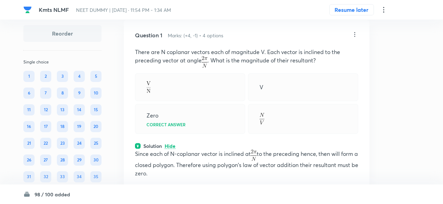
click at [357, 35] on icon at bounding box center [355, 34] width 7 height 7
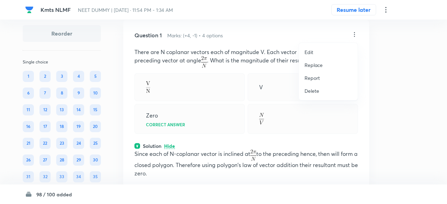
click at [313, 65] on p "Replace" at bounding box center [314, 64] width 18 height 7
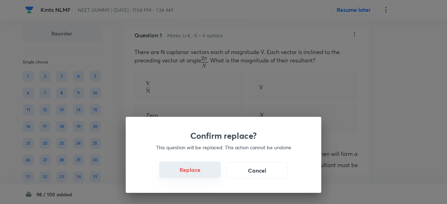
click at [196, 174] on button "Replace" at bounding box center [189, 170] width 61 height 17
click at [198, 176] on button "Replace" at bounding box center [189, 170] width 61 height 17
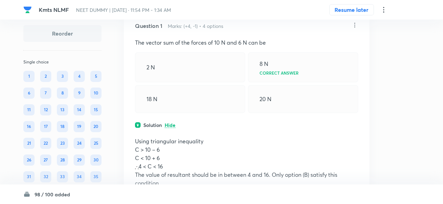
scroll to position [53, 0]
click at [355, 25] on icon at bounding box center [355, 25] width 1 height 5
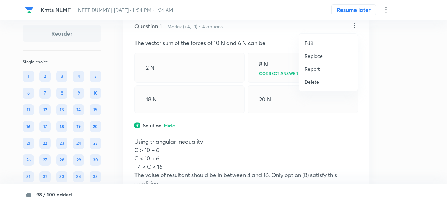
click at [316, 54] on p "Replace" at bounding box center [314, 55] width 18 height 7
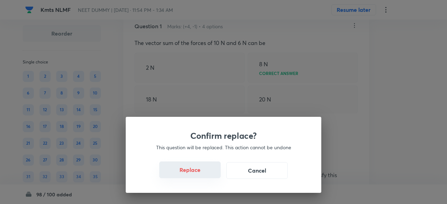
click at [200, 171] on button "Replace" at bounding box center [189, 170] width 61 height 17
click at [202, 175] on button "Replace" at bounding box center [189, 170] width 61 height 17
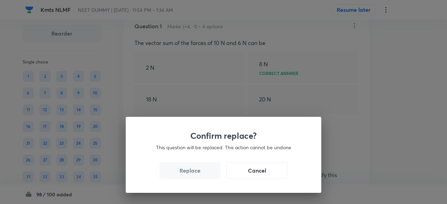
click at [202, 175] on button "Replace" at bounding box center [189, 170] width 61 height 17
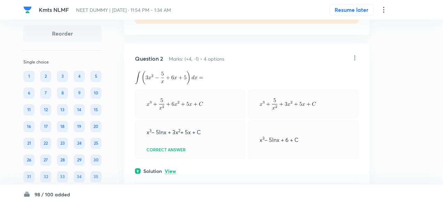
scroll to position [318, 0]
click at [357, 59] on icon at bounding box center [355, 58] width 7 height 7
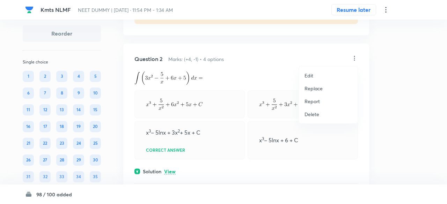
click at [313, 87] on p "Replace" at bounding box center [314, 88] width 18 height 7
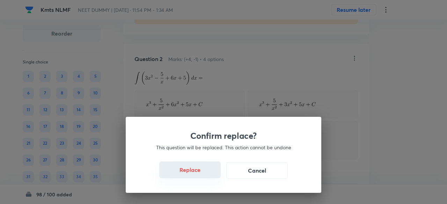
click at [199, 173] on button "Replace" at bounding box center [189, 170] width 61 height 17
click at [203, 175] on button "Replace" at bounding box center [189, 170] width 61 height 17
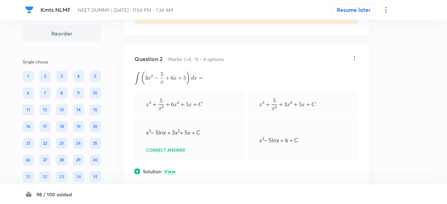
click at [203, 175] on div "Confirm replace? This question will be replaced. This action cannot be undone R…" at bounding box center [223, 102] width 447 height 204
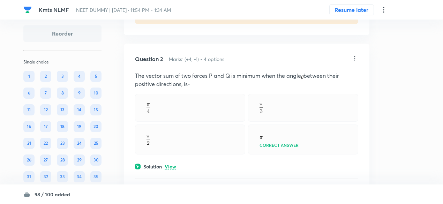
click at [171, 165] on p "View" at bounding box center [171, 166] width 12 height 5
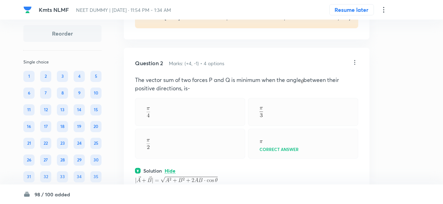
scroll to position [311, 0]
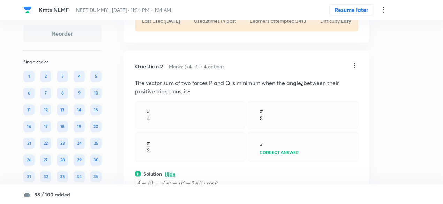
click at [356, 63] on icon at bounding box center [355, 65] width 7 height 7
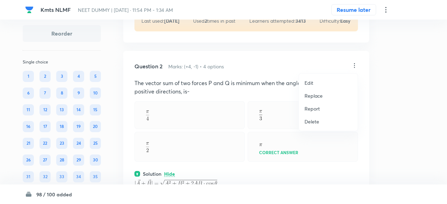
click at [314, 95] on p "Replace" at bounding box center [314, 95] width 18 height 7
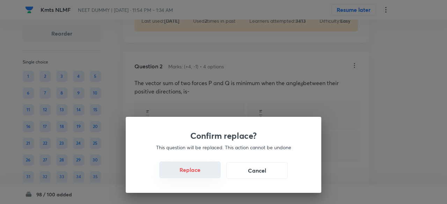
click at [205, 174] on button "Replace" at bounding box center [189, 170] width 61 height 17
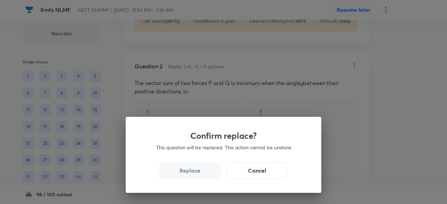
click at [205, 174] on button "Replace" at bounding box center [189, 170] width 61 height 17
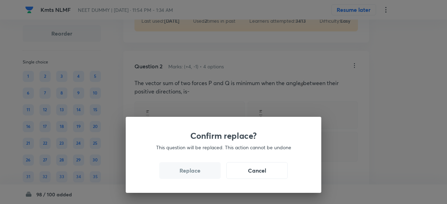
click at [205, 174] on button "Replace" at bounding box center [189, 170] width 61 height 17
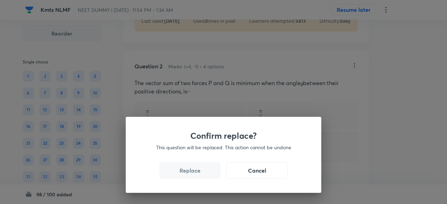
click at [205, 174] on div "Confirm replace? This question will be replaced. This action cannot be undone R…" at bounding box center [224, 155] width 196 height 76
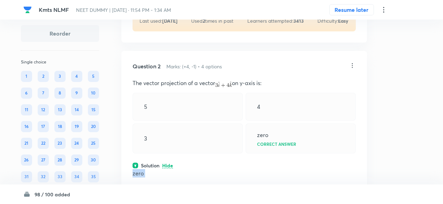
click at [205, 174] on p "zero" at bounding box center [244, 173] width 223 height 8
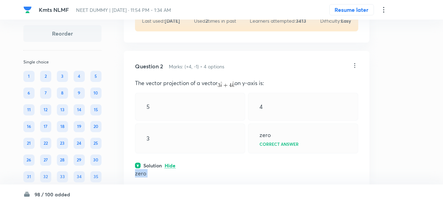
click at [205, 174] on p "zero" at bounding box center [246, 173] width 223 height 8
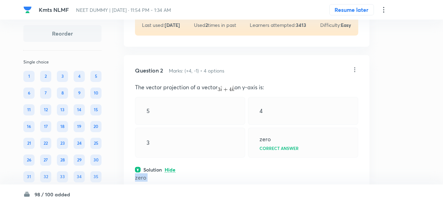
scroll to position [306, 0]
click at [358, 69] on icon at bounding box center [355, 70] width 7 height 7
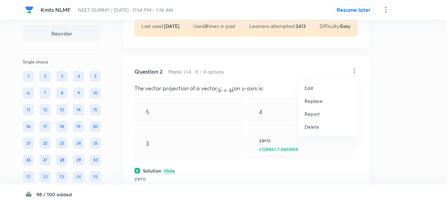
click at [316, 100] on p "Replace" at bounding box center [314, 100] width 18 height 7
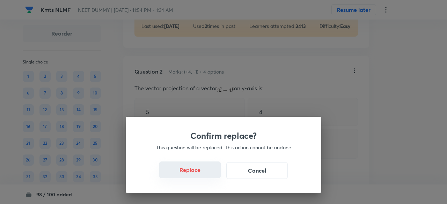
click at [202, 172] on button "Replace" at bounding box center [189, 170] width 61 height 17
click at [204, 176] on button "Replace" at bounding box center [189, 170] width 61 height 17
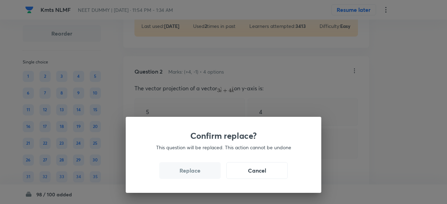
click at [204, 176] on button "Replace" at bounding box center [189, 170] width 61 height 17
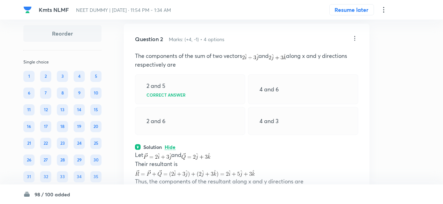
scroll to position [338, 0]
click at [357, 39] on icon at bounding box center [355, 38] width 7 height 7
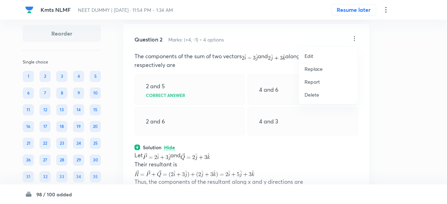
click at [314, 69] on p "Replace" at bounding box center [314, 68] width 18 height 7
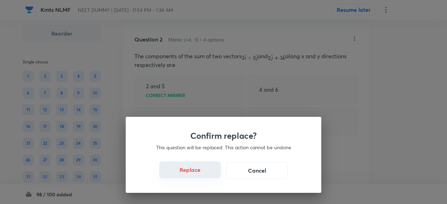
click at [200, 174] on button "Replace" at bounding box center [189, 170] width 61 height 17
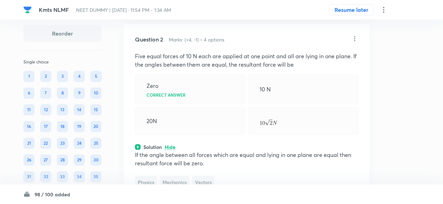
click at [358, 40] on icon at bounding box center [355, 38] width 7 height 7
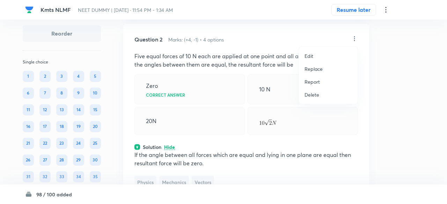
click at [314, 67] on p "Replace" at bounding box center [314, 68] width 18 height 7
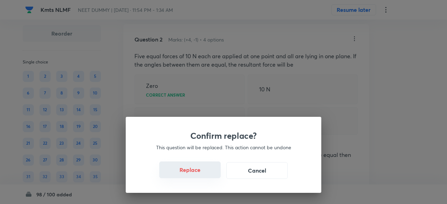
click at [198, 174] on button "Replace" at bounding box center [189, 170] width 61 height 17
click at [200, 176] on button "Replace" at bounding box center [189, 170] width 61 height 17
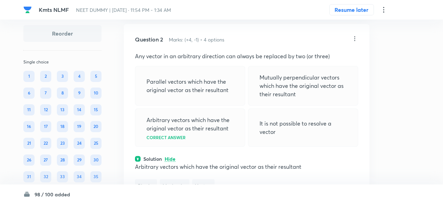
click at [358, 38] on icon at bounding box center [355, 38] width 7 height 7
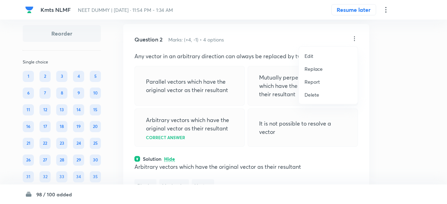
click at [319, 67] on p "Replace" at bounding box center [314, 68] width 18 height 7
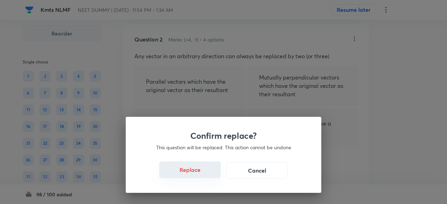
click at [197, 174] on button "Replace" at bounding box center [189, 170] width 61 height 17
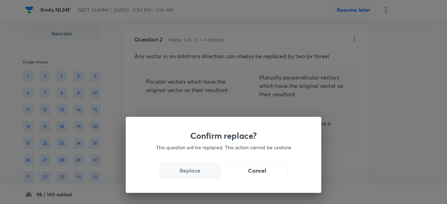
click at [197, 174] on button "Replace" at bounding box center [189, 170] width 61 height 17
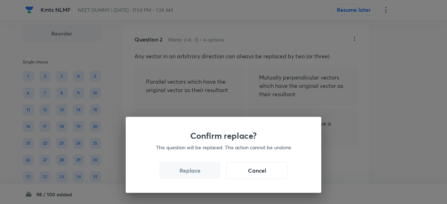
click at [197, 174] on button "Replace" at bounding box center [189, 170] width 61 height 17
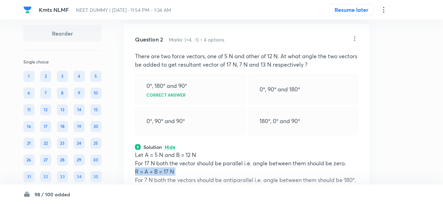
click at [197, 174] on p "R = A + B = 17 N" at bounding box center [246, 172] width 223 height 8
click at [215, 136] on div "Question 2 Marks: (+4, -1) • 4 options There are two force vectors, one of 5 N …" at bounding box center [247, 156] width 246 height 265
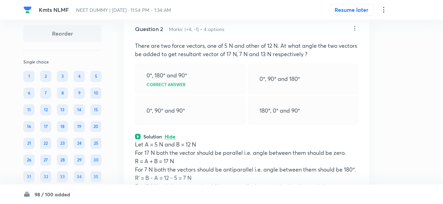
scroll to position [348, 0]
click at [355, 29] on icon at bounding box center [355, 28] width 1 height 5
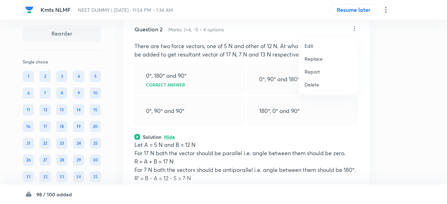
click at [314, 59] on p "Replace" at bounding box center [314, 58] width 18 height 7
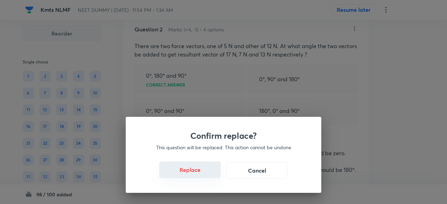
click at [201, 174] on button "Replace" at bounding box center [189, 170] width 61 height 17
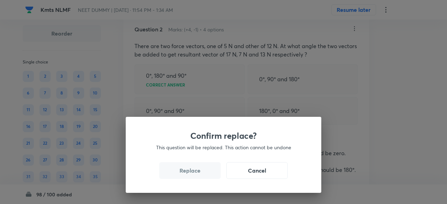
click at [201, 174] on button "Replace" at bounding box center [189, 170] width 61 height 17
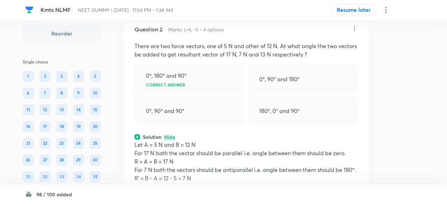
click at [201, 174] on div "Confirm replace? This question will be replaced. This action cannot be undone R…" at bounding box center [223, 102] width 447 height 204
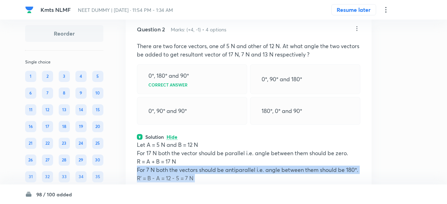
click at [201, 174] on p "For 7 N both the vectors should be antiparallel i.e. angle between them should …" at bounding box center [248, 174] width 223 height 17
click at [201, 174] on p "For 7 N both the vectors should be antiparallel i.e. angle between them should …" at bounding box center [246, 174] width 223 height 17
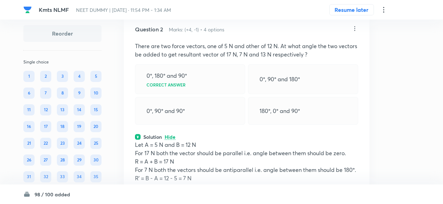
click at [232, 135] on div "Solution Hide" at bounding box center [246, 136] width 223 height 7
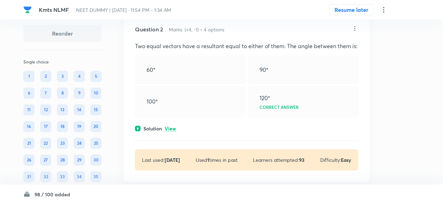
click at [170, 132] on p "View" at bounding box center [171, 128] width 12 height 5
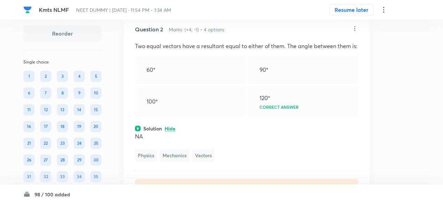
click at [358, 28] on icon at bounding box center [355, 28] width 7 height 7
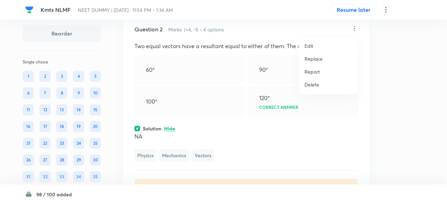
click at [311, 58] on p "Replace" at bounding box center [314, 58] width 18 height 7
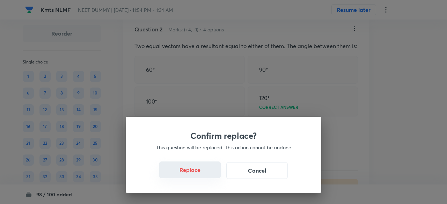
click at [198, 176] on button "Replace" at bounding box center [189, 170] width 61 height 17
click at [200, 176] on button "Replace" at bounding box center [189, 170] width 61 height 17
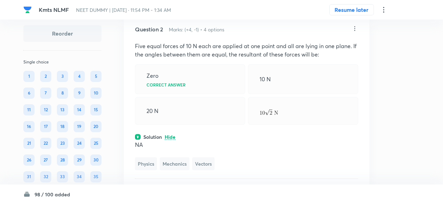
click at [355, 28] on icon at bounding box center [355, 28] width 1 height 5
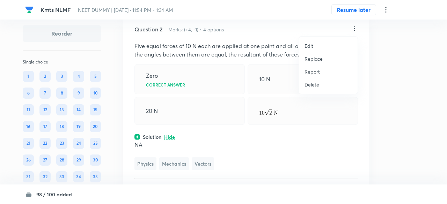
click at [311, 59] on p "Replace" at bounding box center [314, 58] width 18 height 7
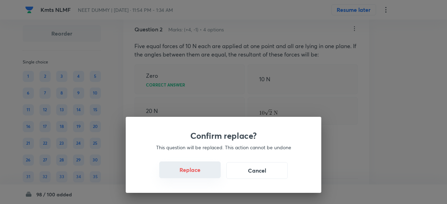
click at [202, 174] on button "Replace" at bounding box center [189, 170] width 61 height 17
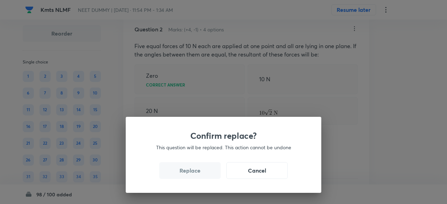
click at [202, 174] on button "Replace" at bounding box center [189, 170] width 61 height 17
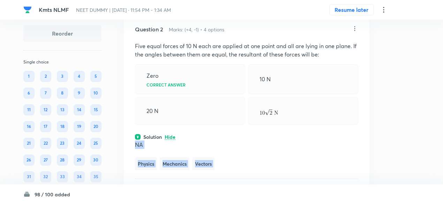
click at [202, 174] on div "Question 2 Marks: (+4, -1) • 4 options Five equal forces of 10 N each are appli…" at bounding box center [247, 117] width 246 height 206
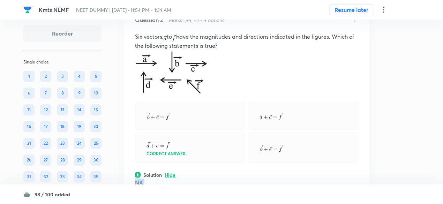
scroll to position [353, 0]
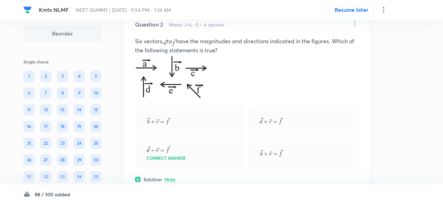
click at [203, 41] on p "Six vectors, to have the magnitudes and directions indicated in the figures. Wh…" at bounding box center [246, 45] width 223 height 17
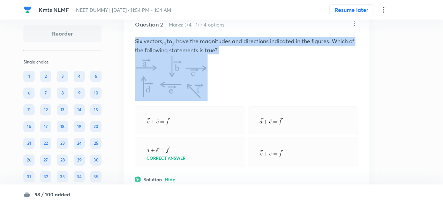
click at [203, 41] on p "Six vectors, to have the magnitudes and directions indicated in the figures. Wh…" at bounding box center [246, 45] width 223 height 17
copy p "Six vectors, to have the magnitudes and directions indicated in the figures. Wh…"
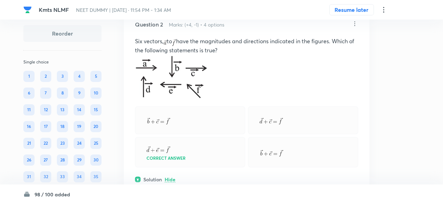
click at [357, 24] on icon at bounding box center [355, 23] width 7 height 7
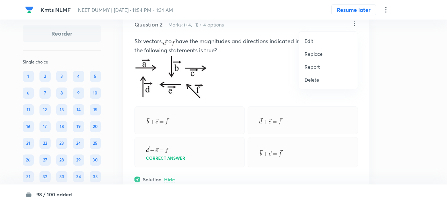
click at [317, 51] on p "Replace" at bounding box center [314, 53] width 18 height 7
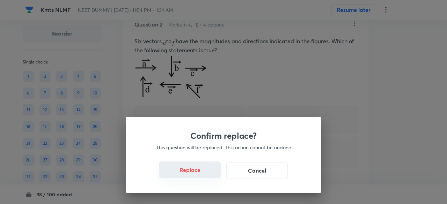
click at [196, 173] on button "Replace" at bounding box center [189, 170] width 61 height 17
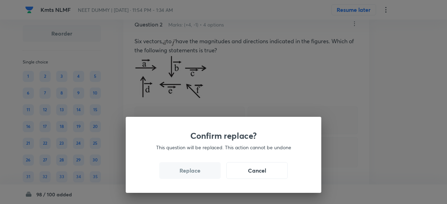
click at [196, 173] on button "Replace" at bounding box center [189, 170] width 61 height 17
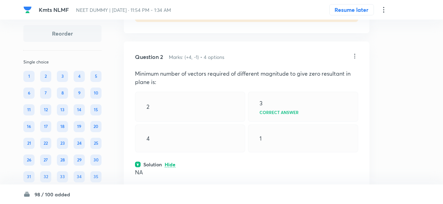
scroll to position [320, 0]
click at [357, 56] on icon at bounding box center [355, 56] width 7 height 7
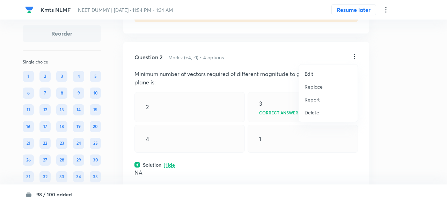
click at [321, 87] on p "Replace" at bounding box center [314, 86] width 18 height 7
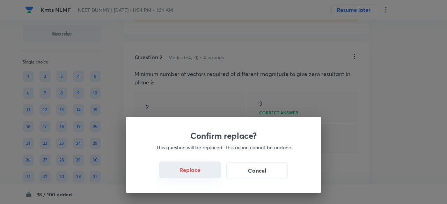
click at [200, 173] on button "Replace" at bounding box center [189, 170] width 61 height 17
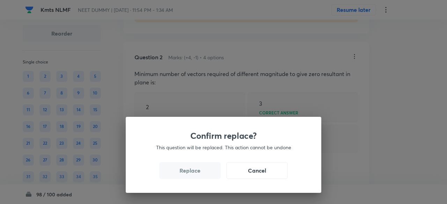
click at [200, 173] on button "Replace" at bounding box center [189, 170] width 61 height 17
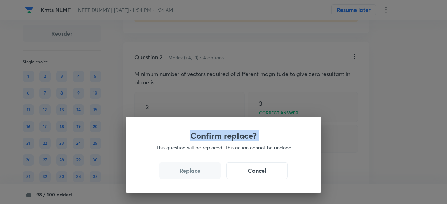
click at [200, 173] on div "Confirm replace? This question will be replaced. This action cannot be undone R…" at bounding box center [223, 102] width 447 height 204
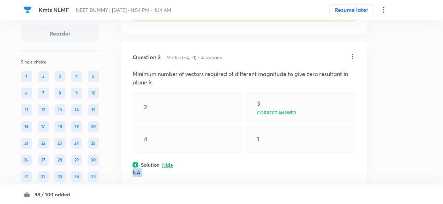
click at [200, 173] on p "NA" at bounding box center [244, 173] width 223 height 8
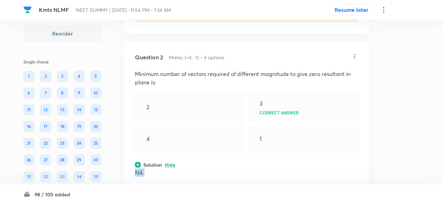
click at [200, 173] on p "NA" at bounding box center [246, 173] width 223 height 8
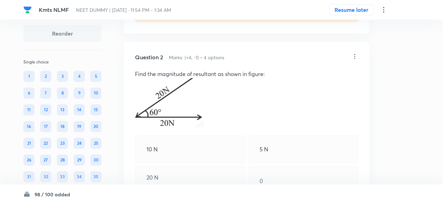
click at [355, 56] on icon at bounding box center [355, 56] width 7 height 7
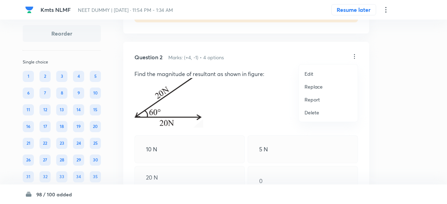
click at [240, 107] on div at bounding box center [223, 102] width 447 height 204
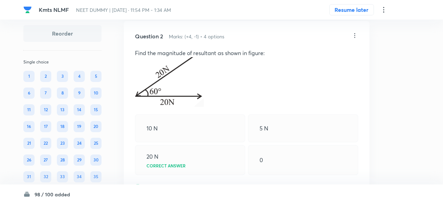
scroll to position [341, 0]
click at [355, 35] on icon at bounding box center [355, 35] width 7 height 7
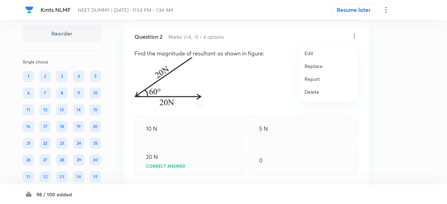
click at [318, 67] on p "Replace" at bounding box center [314, 66] width 18 height 7
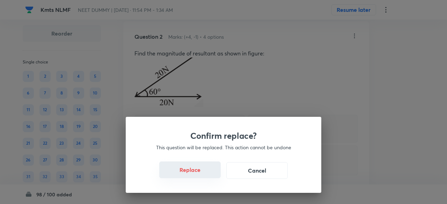
click at [201, 173] on button "Replace" at bounding box center [189, 170] width 61 height 17
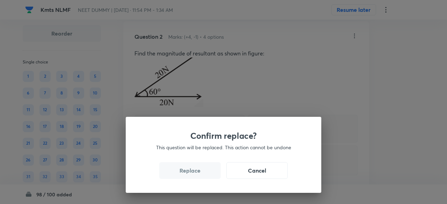
click at [201, 173] on button "Replace" at bounding box center [189, 170] width 61 height 17
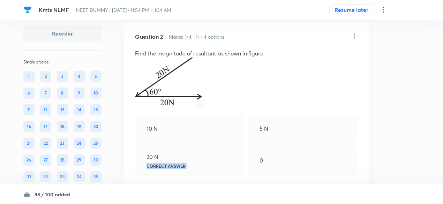
click at [201, 173] on div "20 N Correct answer" at bounding box center [190, 161] width 110 height 30
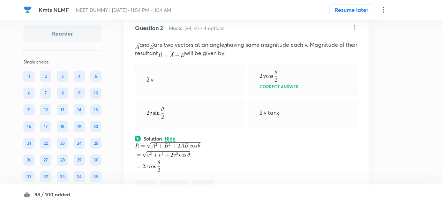
scroll to position [349, 0]
click at [355, 25] on icon at bounding box center [355, 27] width 7 height 7
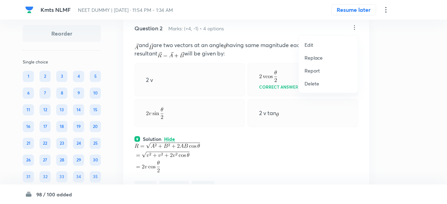
click at [316, 59] on p "Replace" at bounding box center [314, 57] width 18 height 7
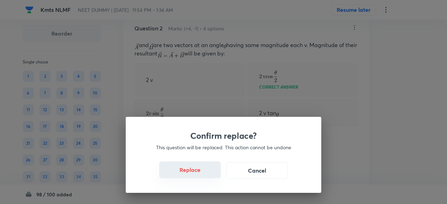
click at [203, 174] on button "Replace" at bounding box center [189, 170] width 61 height 17
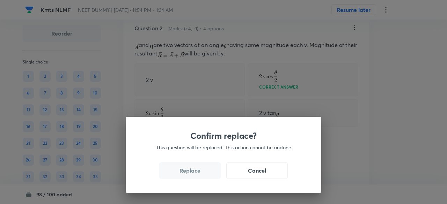
click at [203, 174] on button "Replace" at bounding box center [189, 170] width 61 height 17
click at [203, 174] on div "Confirm replace? This question will be replaced. This action cannot be undone R…" at bounding box center [224, 155] width 196 height 76
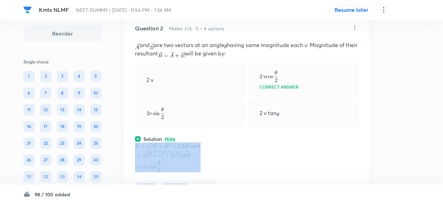
click at [203, 174] on div "Physics Mechanics Vectors" at bounding box center [246, 168] width 223 height 51
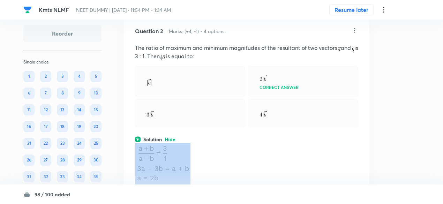
scroll to position [346, 0]
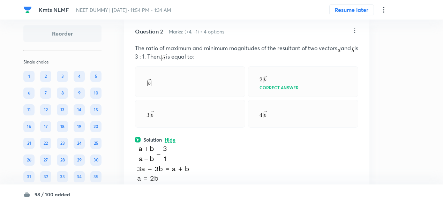
click at [357, 31] on icon at bounding box center [355, 30] width 7 height 7
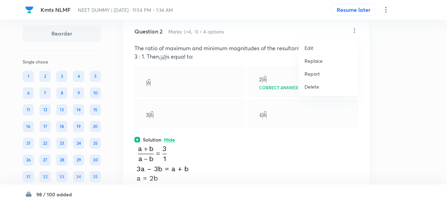
click at [315, 60] on p "Replace" at bounding box center [314, 60] width 18 height 7
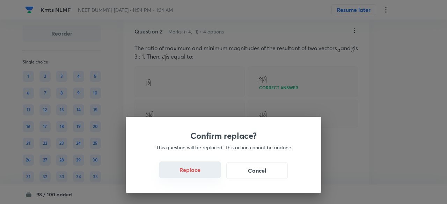
click at [198, 175] on button "Replace" at bounding box center [189, 170] width 61 height 17
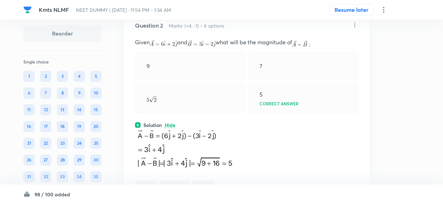
scroll to position [343, 0]
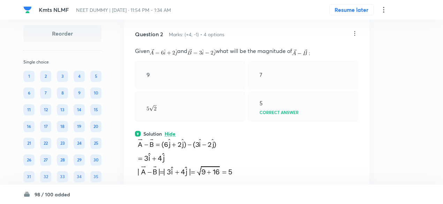
click at [355, 33] on icon at bounding box center [355, 33] width 1 height 5
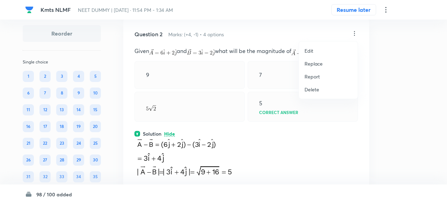
click at [315, 65] on p "Replace" at bounding box center [314, 63] width 18 height 7
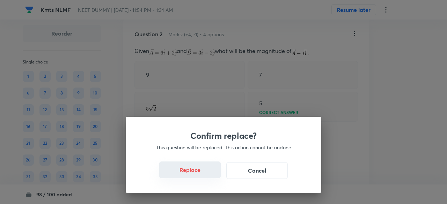
click at [202, 174] on button "Replace" at bounding box center [189, 170] width 61 height 17
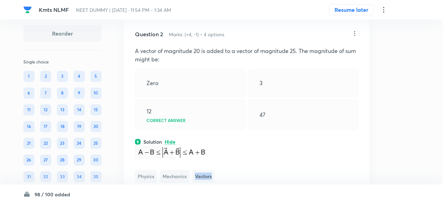
click at [202, 174] on span "Vectors" at bounding box center [203, 176] width 22 height 13
click at [357, 33] on icon at bounding box center [355, 33] width 7 height 7
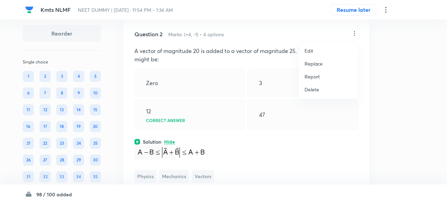
click at [318, 64] on p "Replace" at bounding box center [314, 63] width 18 height 7
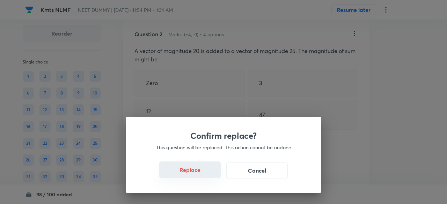
click at [203, 172] on button "Replace" at bounding box center [189, 170] width 61 height 17
click at [204, 175] on button "Replace" at bounding box center [189, 170] width 61 height 17
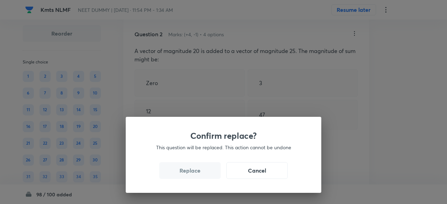
click at [204, 175] on button "Replace" at bounding box center [189, 170] width 61 height 17
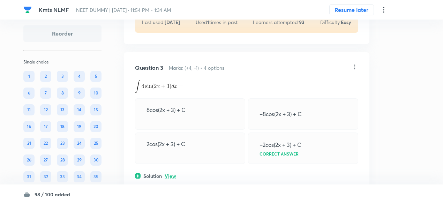
scroll to position [566, 0]
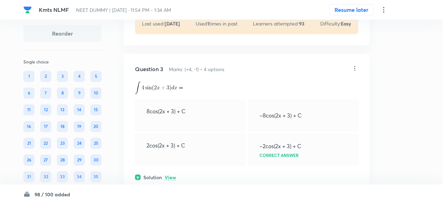
click at [356, 65] on icon at bounding box center [355, 68] width 7 height 7
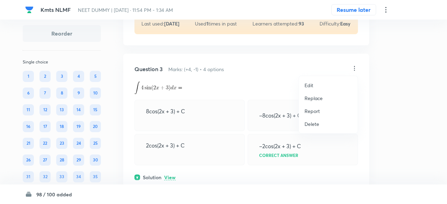
click at [314, 97] on p "Replace" at bounding box center [314, 98] width 18 height 7
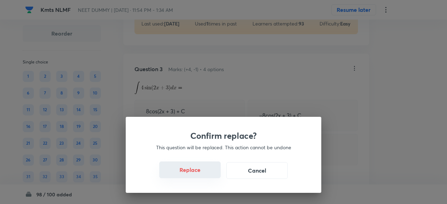
click at [196, 172] on button "Replace" at bounding box center [189, 170] width 61 height 17
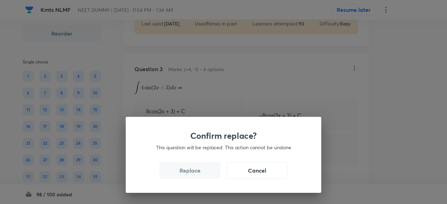
click at [196, 172] on button "Replace" at bounding box center [189, 170] width 61 height 17
click at [196, 172] on div "Confirm replace? This question will be replaced. This action cannot be undone R…" at bounding box center [223, 102] width 447 height 204
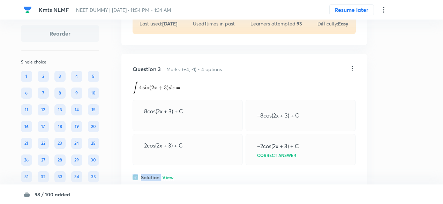
click at [196, 174] on div "Solution View" at bounding box center [244, 177] width 223 height 7
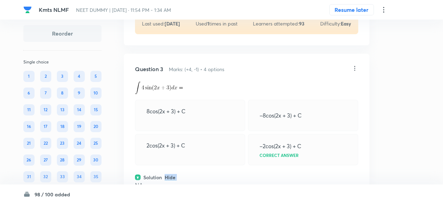
click at [196, 174] on div "Solution Hide" at bounding box center [246, 177] width 223 height 7
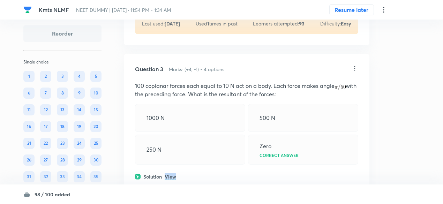
click at [171, 176] on p "View" at bounding box center [171, 177] width 12 height 5
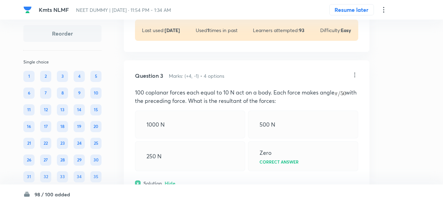
scroll to position [558, 0]
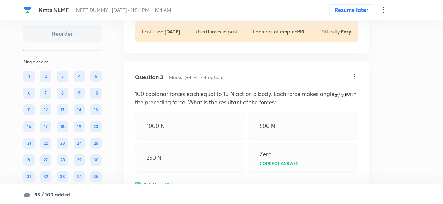
click at [354, 76] on icon at bounding box center [355, 76] width 7 height 7
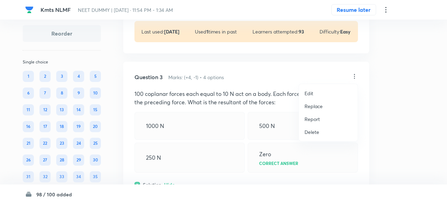
click at [316, 106] on p "Replace" at bounding box center [314, 106] width 18 height 7
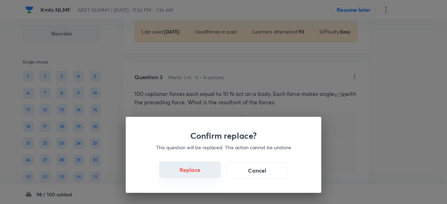
click at [200, 173] on button "Replace" at bounding box center [189, 170] width 61 height 17
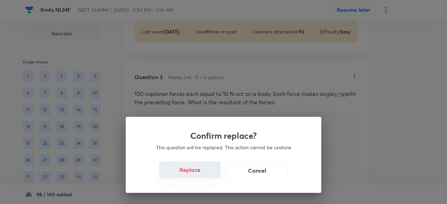
click at [200, 173] on button "Replace" at bounding box center [189, 170] width 61 height 17
click at [200, 173] on div "Confirm replace? This question will be replaced. This action cannot be undone R…" at bounding box center [223, 102] width 447 height 204
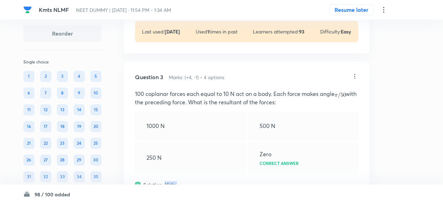
click at [200, 173] on div "Question 3 Marks: (+4, -1) • 4 options 100 coplanar forces each equal to 10 N a…" at bounding box center [247, 165] width 246 height 206
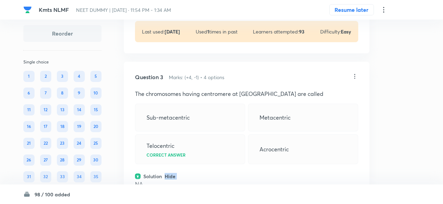
click at [200, 173] on div "Question 3 Marks: (+4, -1) • 4 options The chromosomes having centromere at ter…" at bounding box center [247, 161] width 246 height 198
click at [355, 76] on icon at bounding box center [355, 76] width 7 height 7
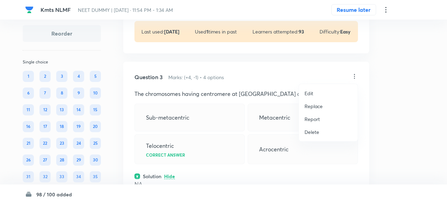
click at [316, 107] on p "Replace" at bounding box center [314, 106] width 18 height 7
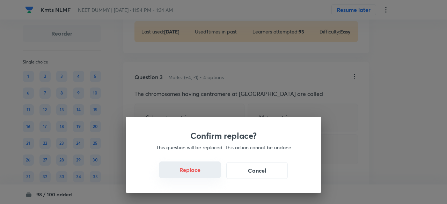
click at [196, 171] on button "Replace" at bounding box center [189, 170] width 61 height 17
click at [202, 175] on button "Replace" at bounding box center [189, 170] width 61 height 17
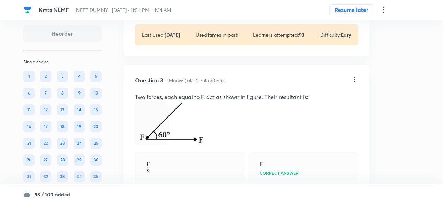
scroll to position [555, 0]
click at [355, 78] on icon at bounding box center [355, 79] width 7 height 7
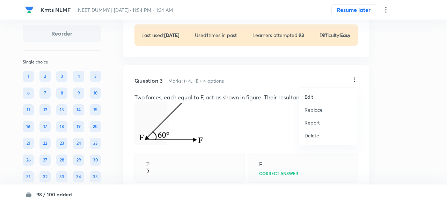
click at [315, 109] on p "Replace" at bounding box center [314, 109] width 18 height 7
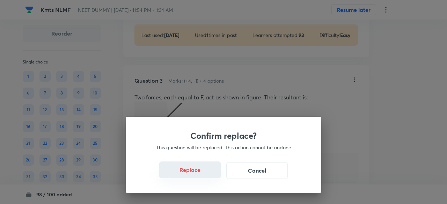
click at [203, 174] on button "Replace" at bounding box center [189, 170] width 61 height 17
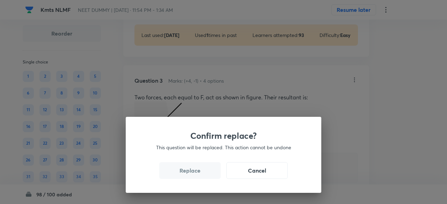
click at [203, 174] on button "Replace" at bounding box center [189, 170] width 61 height 17
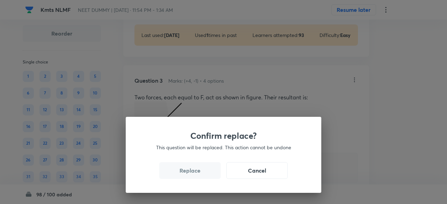
click at [203, 174] on button "Replace" at bounding box center [189, 170] width 61 height 17
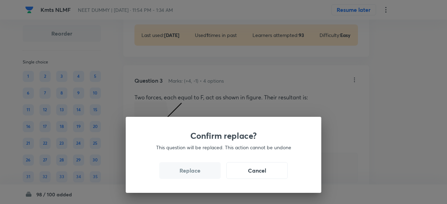
click at [203, 174] on button "Replace" at bounding box center [189, 170] width 61 height 17
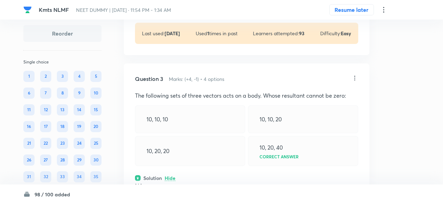
scroll to position [556, 0]
click at [355, 79] on icon at bounding box center [355, 78] width 7 height 7
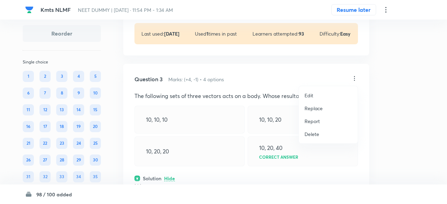
click at [318, 109] on p "Replace" at bounding box center [314, 108] width 18 height 7
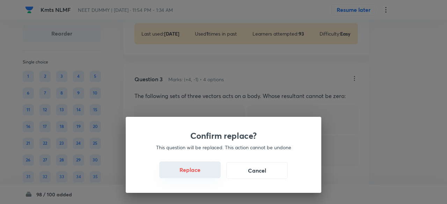
click at [203, 175] on button "Replace" at bounding box center [189, 170] width 61 height 17
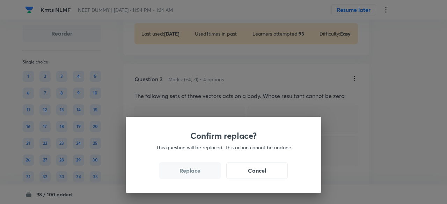
click at [203, 175] on button "Replace" at bounding box center [189, 170] width 61 height 17
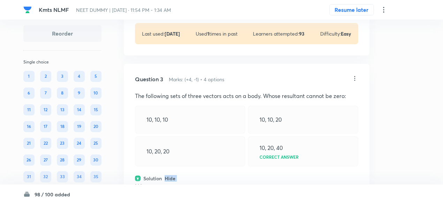
click at [203, 175] on div "Solution Hide" at bounding box center [246, 178] width 223 height 7
click at [203, 175] on div "Solution View" at bounding box center [246, 178] width 223 height 7
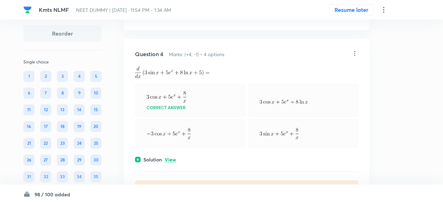
scroll to position [819, 0]
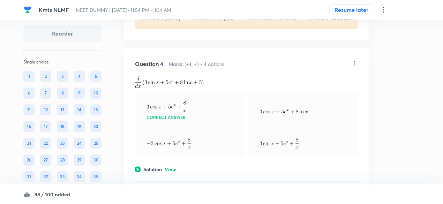
click at [355, 62] on icon at bounding box center [355, 63] width 1 height 5
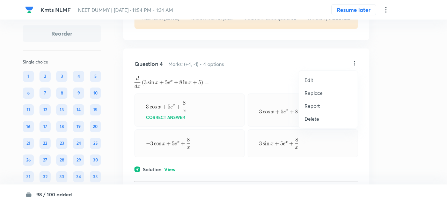
click at [317, 94] on p "Replace" at bounding box center [314, 92] width 18 height 7
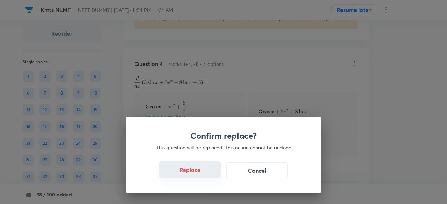
click at [201, 170] on button "Replace" at bounding box center [189, 170] width 61 height 17
click at [203, 173] on button "Replace" at bounding box center [189, 170] width 61 height 17
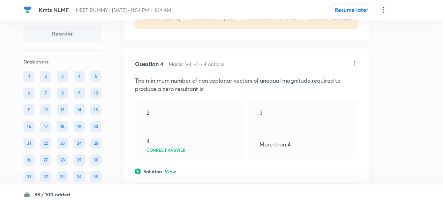
click at [171, 170] on p "View" at bounding box center [171, 171] width 12 height 5
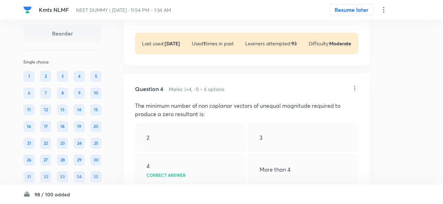
scroll to position [794, 0]
click at [355, 88] on icon at bounding box center [355, 88] width 7 height 7
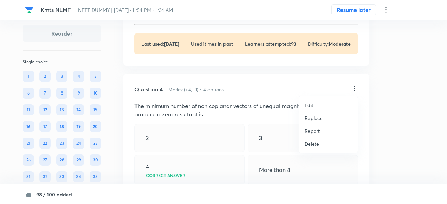
click at [317, 117] on p "Replace" at bounding box center [314, 118] width 18 height 7
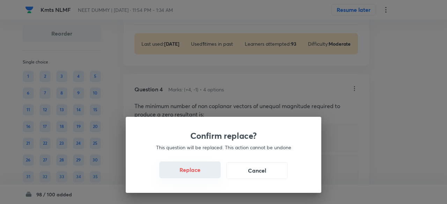
click at [206, 175] on button "Replace" at bounding box center [189, 170] width 61 height 17
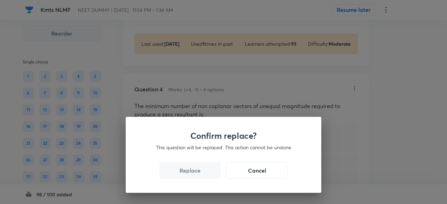
click at [206, 175] on button "Replace" at bounding box center [189, 170] width 61 height 17
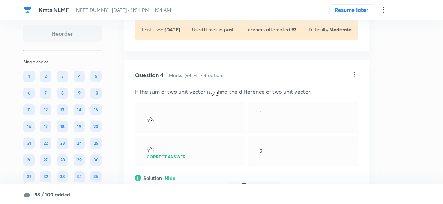
scroll to position [807, 0]
click at [355, 74] on icon at bounding box center [355, 75] width 7 height 7
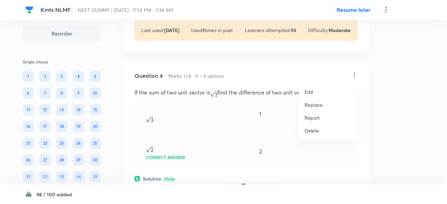
click at [321, 105] on p "Replace" at bounding box center [314, 104] width 18 height 7
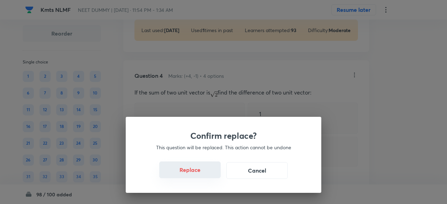
click at [200, 175] on button "Replace" at bounding box center [189, 170] width 61 height 17
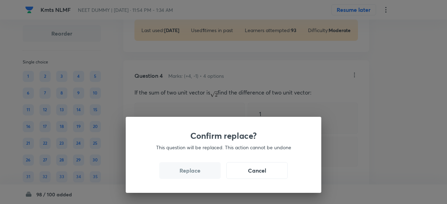
click at [200, 175] on button "Replace" at bounding box center [189, 170] width 61 height 17
click at [200, 175] on div "Confirm replace? This question will be replaced. This action cannot be undone R…" at bounding box center [223, 102] width 447 height 204
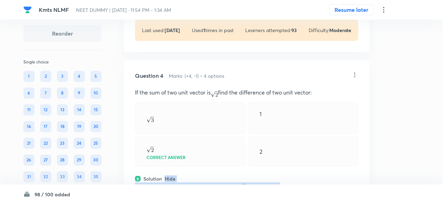
click at [200, 175] on div "Solution Hide" at bounding box center [246, 178] width 223 height 7
click at [200, 175] on div "Solution View" at bounding box center [246, 178] width 223 height 7
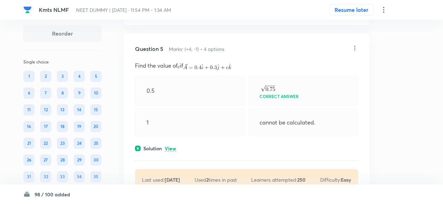
scroll to position [1100, 0]
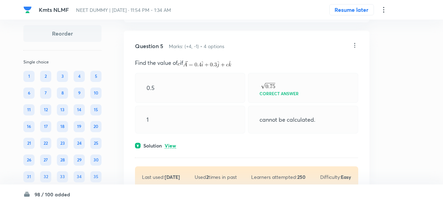
click at [172, 144] on p "View" at bounding box center [171, 146] width 12 height 5
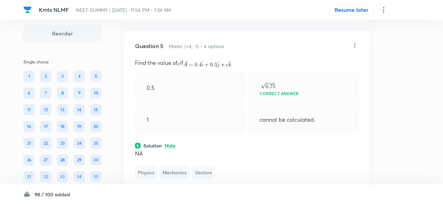
click at [354, 43] on icon at bounding box center [355, 45] width 7 height 7
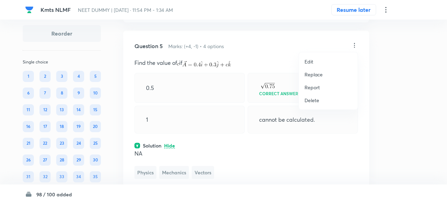
click at [315, 73] on p "Replace" at bounding box center [314, 74] width 18 height 7
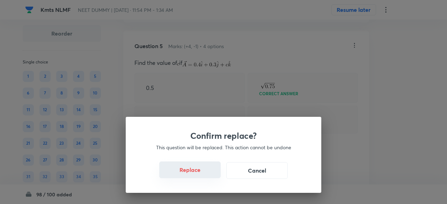
click at [200, 175] on button "Replace" at bounding box center [189, 170] width 61 height 17
click at [200, 175] on div "Confirm replace? This question will be replaced. This action cannot be undone R…" at bounding box center [224, 155] width 196 height 76
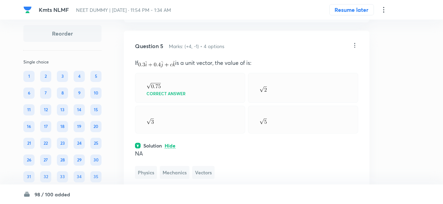
click at [353, 45] on icon at bounding box center [355, 45] width 7 height 7
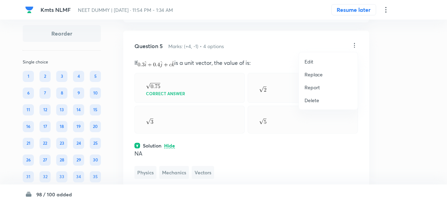
click at [316, 74] on p "Replace" at bounding box center [314, 74] width 18 height 7
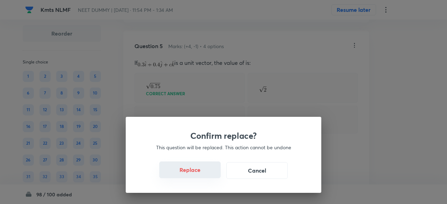
click at [202, 174] on button "Replace" at bounding box center [189, 170] width 61 height 17
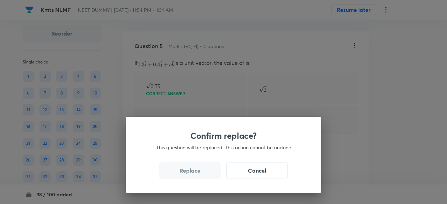
click at [202, 174] on button "Replace" at bounding box center [189, 170] width 61 height 17
click at [202, 174] on div "Confirm replace? This question will be replaced. This action cannot be undone R…" at bounding box center [223, 102] width 447 height 204
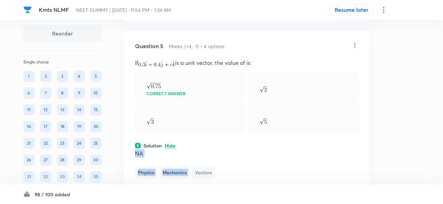
click at [202, 174] on span "Vectors" at bounding box center [203, 172] width 22 height 13
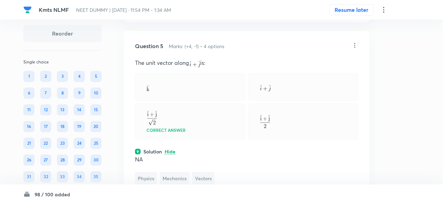
click at [355, 45] on icon at bounding box center [355, 45] width 7 height 7
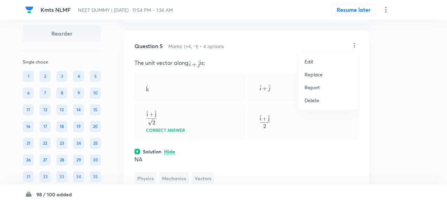
click at [320, 76] on p "Replace" at bounding box center [314, 74] width 18 height 7
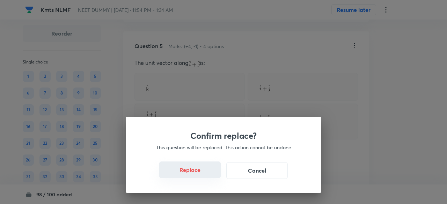
click at [199, 168] on button "Replace" at bounding box center [189, 170] width 61 height 17
click at [200, 173] on button "Replace" at bounding box center [189, 170] width 61 height 17
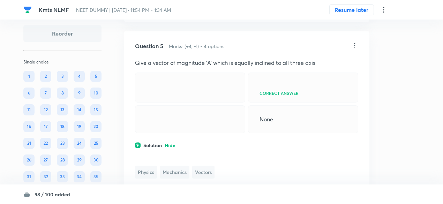
click at [356, 43] on icon at bounding box center [355, 45] width 7 height 7
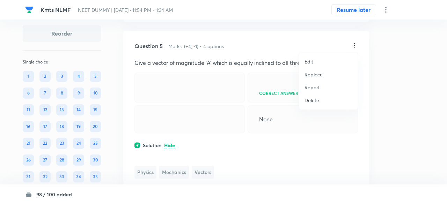
click at [320, 75] on p "Replace" at bounding box center [314, 74] width 18 height 7
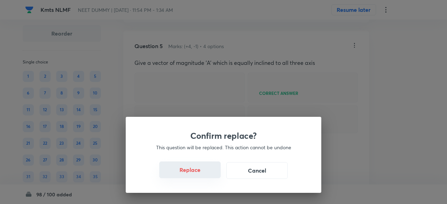
click at [202, 173] on button "Replace" at bounding box center [189, 170] width 61 height 17
click at [202, 174] on button "Replace" at bounding box center [189, 170] width 61 height 17
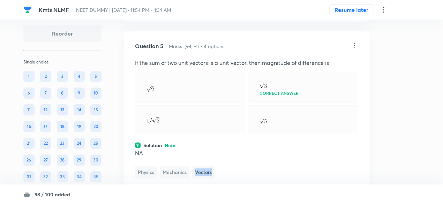
click at [202, 174] on span "Vectors" at bounding box center [203, 172] width 22 height 13
click at [356, 44] on icon at bounding box center [355, 45] width 7 height 7
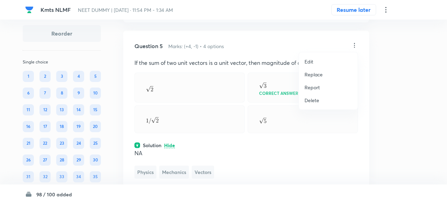
click at [318, 75] on p "Replace" at bounding box center [314, 74] width 18 height 7
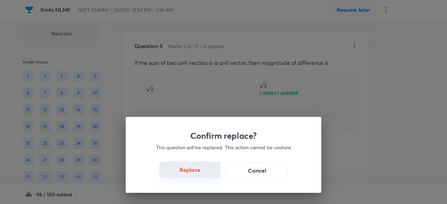
click at [198, 174] on button "Replace" at bounding box center [189, 170] width 61 height 17
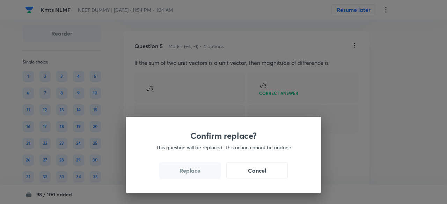
click at [198, 174] on button "Replace" at bounding box center [189, 170] width 61 height 17
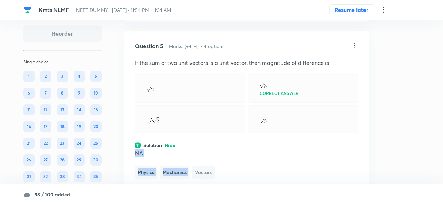
click at [198, 174] on span "Vectors" at bounding box center [203, 172] width 22 height 13
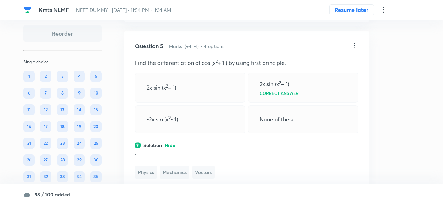
click at [355, 45] on icon at bounding box center [355, 45] width 7 height 7
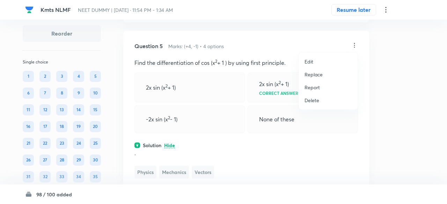
click at [317, 75] on p "Replace" at bounding box center [314, 74] width 18 height 7
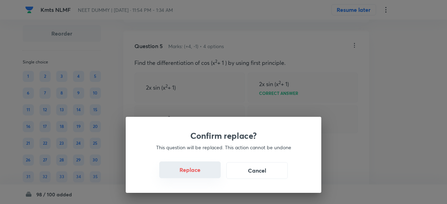
click at [197, 173] on button "Replace" at bounding box center [189, 170] width 61 height 17
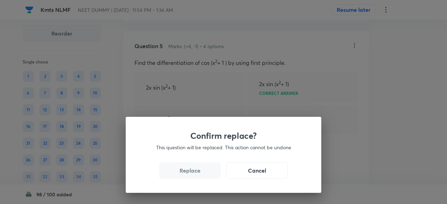
click at [197, 173] on button "Replace" at bounding box center [189, 170] width 61 height 17
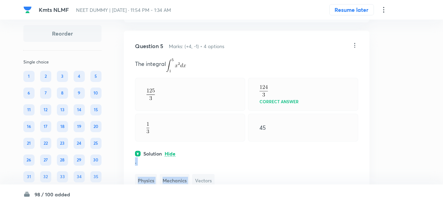
click at [197, 174] on span "Vectors" at bounding box center [203, 180] width 22 height 13
click at [356, 45] on icon at bounding box center [355, 45] width 7 height 7
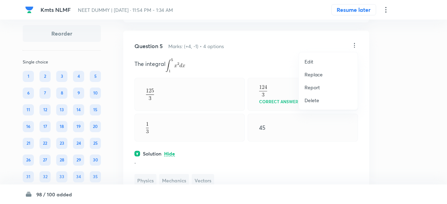
click at [315, 74] on p "Replace" at bounding box center [314, 74] width 18 height 7
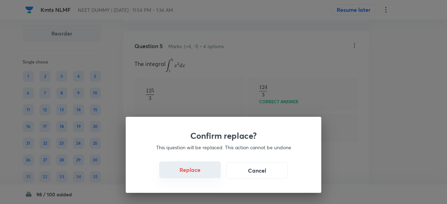
click at [206, 174] on button "Replace" at bounding box center [189, 170] width 61 height 17
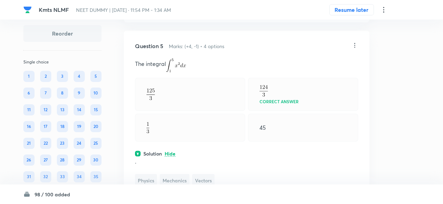
click at [206, 174] on span "Vectors" at bounding box center [203, 180] width 22 height 13
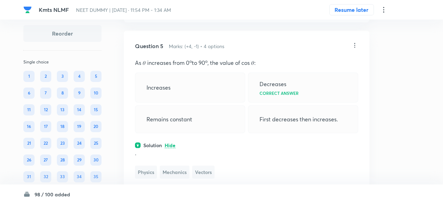
click at [356, 43] on icon at bounding box center [355, 45] width 7 height 7
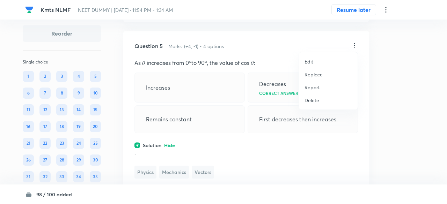
click at [315, 77] on p "Replace" at bounding box center [314, 74] width 18 height 7
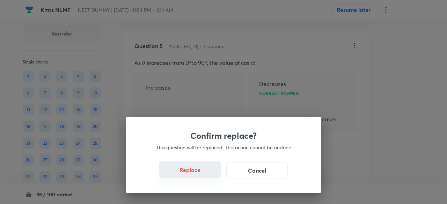
click at [199, 175] on button "Replace" at bounding box center [189, 170] width 61 height 17
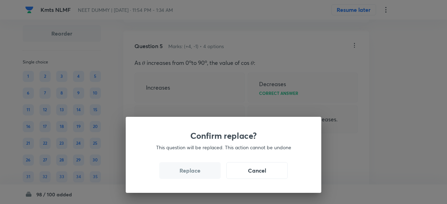
click at [199, 175] on button "Replace" at bounding box center [189, 170] width 61 height 17
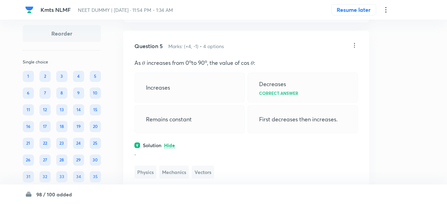
click at [199, 175] on div "Confirm replace? This question will be replaced. This action cannot be undone R…" at bounding box center [223, 102] width 447 height 204
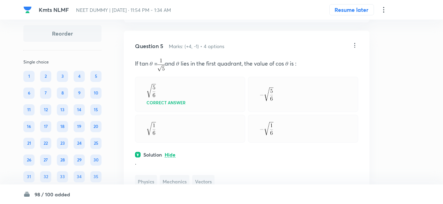
click at [355, 43] on icon at bounding box center [355, 45] width 1 height 5
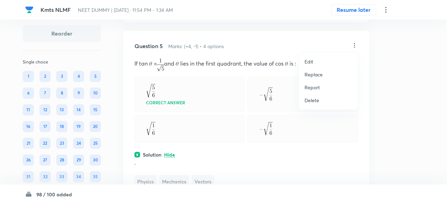
click at [314, 75] on p "Replace" at bounding box center [314, 74] width 18 height 7
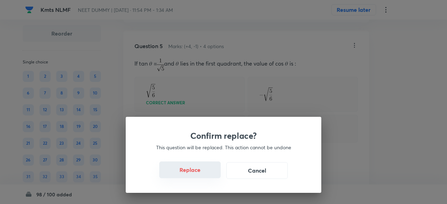
click at [202, 172] on button "Replace" at bounding box center [189, 170] width 61 height 17
click at [204, 174] on button "Replace" at bounding box center [189, 170] width 61 height 17
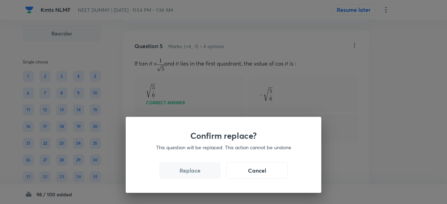
click at [204, 174] on button "Replace" at bounding box center [189, 170] width 61 height 17
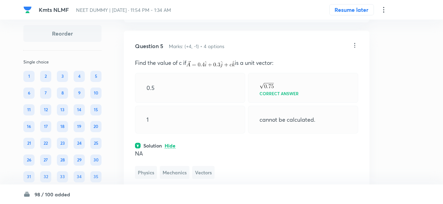
click at [357, 44] on icon at bounding box center [355, 45] width 7 height 7
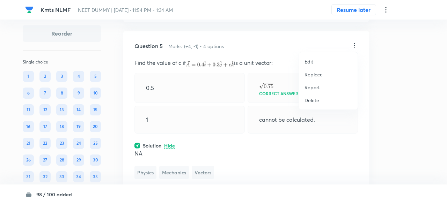
click at [318, 76] on p "Replace" at bounding box center [314, 74] width 18 height 7
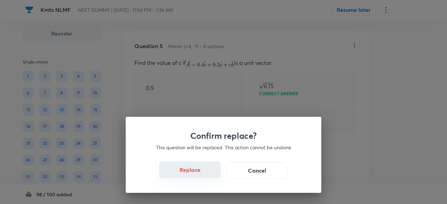
click at [199, 173] on button "Replace" at bounding box center [189, 170] width 61 height 17
click at [199, 174] on button "Replace" at bounding box center [189, 170] width 61 height 17
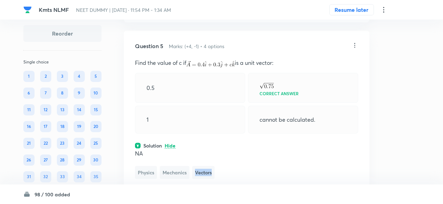
click at [199, 174] on span "Vectors" at bounding box center [203, 172] width 22 height 13
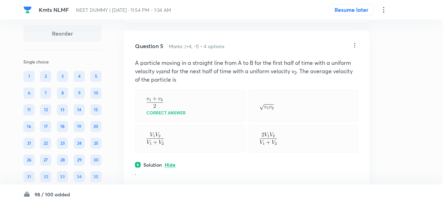
click at [355, 45] on icon at bounding box center [355, 45] width 7 height 7
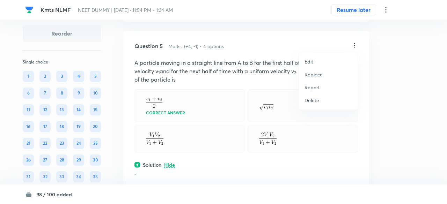
click at [315, 74] on p "Replace" at bounding box center [314, 74] width 18 height 7
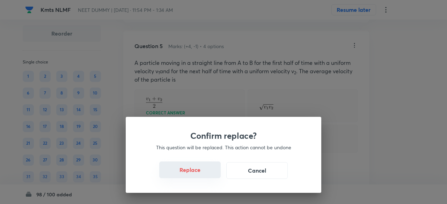
click at [198, 174] on button "Replace" at bounding box center [189, 170] width 61 height 17
click at [198, 174] on div "Confirm replace? This question will be replaced. This action cannot be undone R…" at bounding box center [223, 102] width 447 height 204
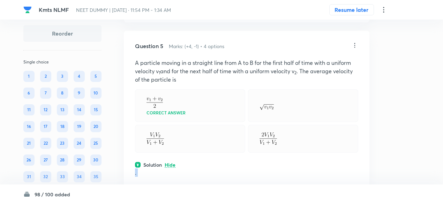
click at [198, 174] on p "." at bounding box center [246, 173] width 223 height 8
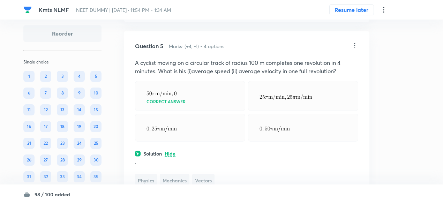
click at [357, 42] on icon at bounding box center [355, 45] width 7 height 7
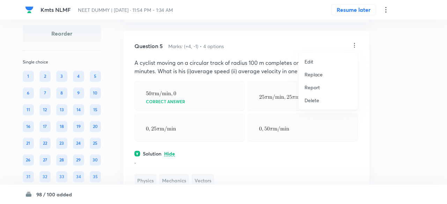
click at [319, 73] on p "Replace" at bounding box center [314, 74] width 18 height 7
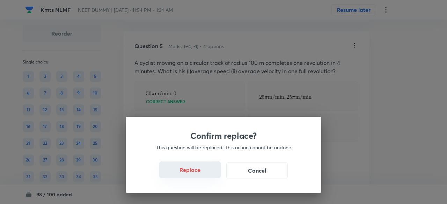
click at [197, 171] on button "Replace" at bounding box center [189, 170] width 61 height 17
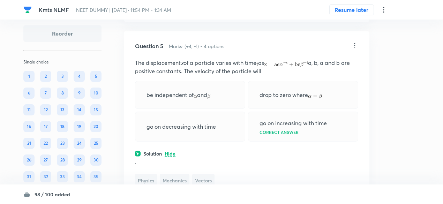
click at [201, 175] on span "Vectors" at bounding box center [203, 180] width 22 height 13
click at [354, 44] on icon at bounding box center [355, 45] width 7 height 7
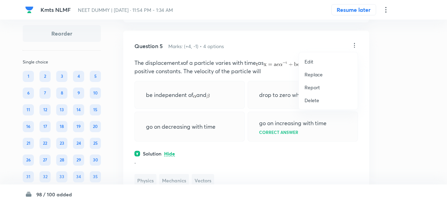
click at [314, 75] on p "Replace" at bounding box center [314, 74] width 18 height 7
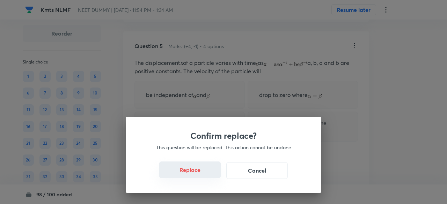
click at [197, 173] on button "Replace" at bounding box center [189, 170] width 61 height 17
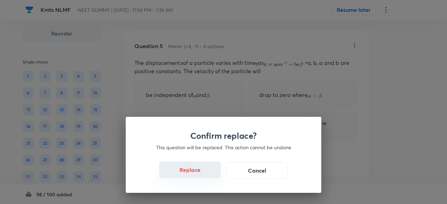
click at [197, 173] on button "Replace" at bounding box center [189, 170] width 61 height 17
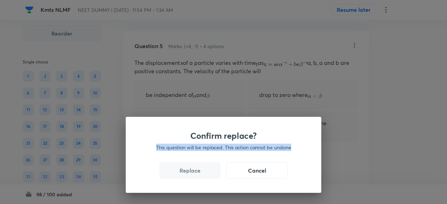
click at [197, 173] on div "Confirm replace? This question will be replaced. This action cannot be undone R…" at bounding box center [223, 102] width 447 height 204
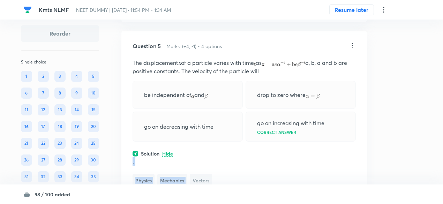
click at [197, 174] on span "Vectors" at bounding box center [201, 180] width 22 height 13
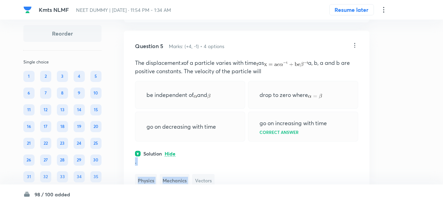
click at [197, 174] on span "Vectors" at bounding box center [203, 180] width 22 height 13
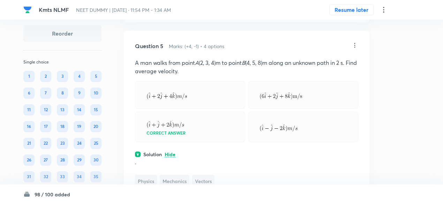
click at [354, 45] on icon at bounding box center [355, 45] width 7 height 7
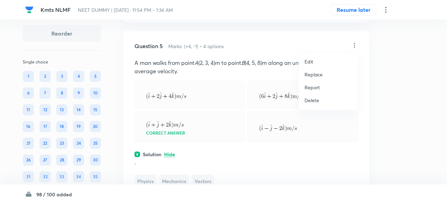
click at [317, 74] on p "Replace" at bounding box center [314, 74] width 18 height 7
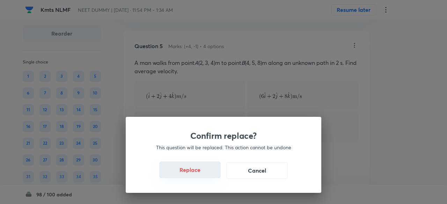
click at [203, 175] on button "Replace" at bounding box center [189, 170] width 61 height 17
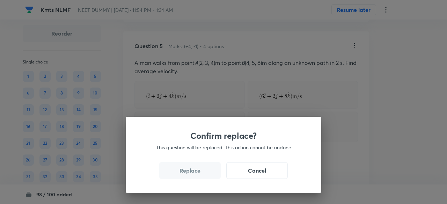
click at [203, 175] on div "Confirm replace? This question will be replaced. This action cannot be undone R…" at bounding box center [224, 155] width 196 height 76
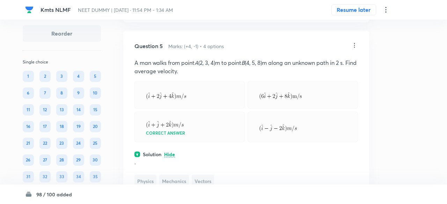
click at [203, 175] on div "Confirm replace? This question will be replaced. This action cannot be undone R…" at bounding box center [223, 102] width 447 height 204
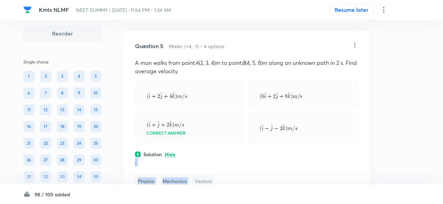
click at [203, 175] on span "Vectors" at bounding box center [203, 181] width 22 height 13
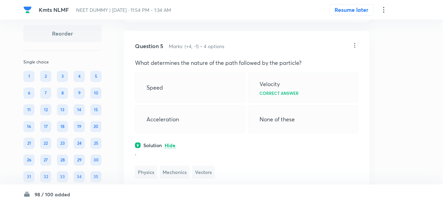
click at [355, 43] on icon at bounding box center [355, 45] width 1 height 5
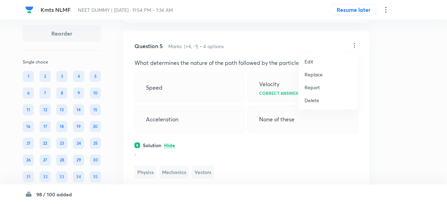
click at [316, 75] on p "Replace" at bounding box center [314, 74] width 18 height 7
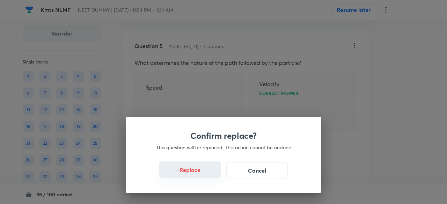
click at [201, 174] on button "Replace" at bounding box center [189, 170] width 61 height 17
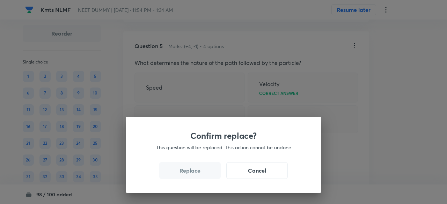
click at [201, 174] on button "Replace" at bounding box center [189, 170] width 61 height 17
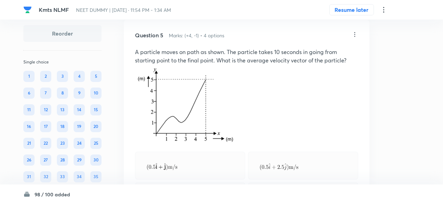
scroll to position [1110, 0]
click at [355, 33] on icon at bounding box center [355, 34] width 1 height 5
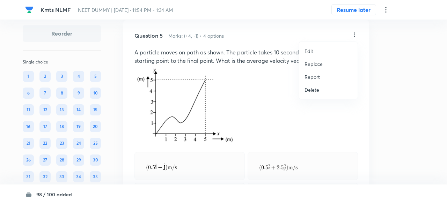
click at [316, 65] on p "Replace" at bounding box center [314, 63] width 18 height 7
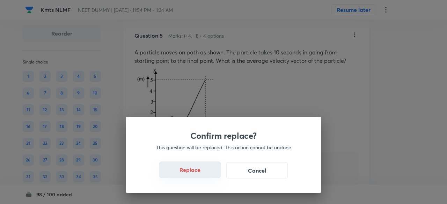
click at [204, 176] on button "Replace" at bounding box center [189, 170] width 61 height 17
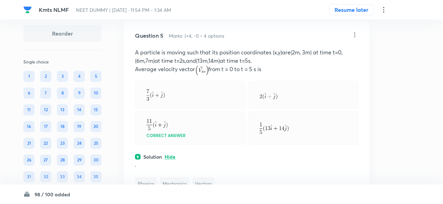
click at [204, 177] on span "Vectors" at bounding box center [203, 183] width 22 height 13
click at [355, 32] on icon at bounding box center [355, 34] width 7 height 7
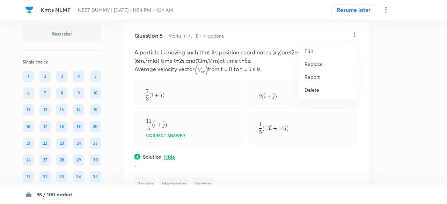
click at [318, 63] on p "Replace" at bounding box center [314, 63] width 18 height 7
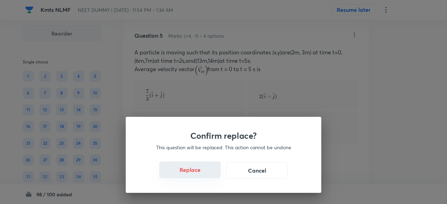
click at [198, 173] on button "Replace" at bounding box center [189, 170] width 61 height 17
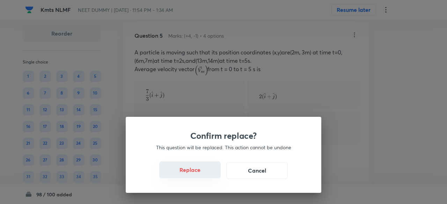
click at [198, 173] on button "Replace" at bounding box center [189, 170] width 61 height 17
click at [198, 173] on div "Confirm replace? This question will be replaced. This action cannot be undone R…" at bounding box center [223, 102] width 447 height 204
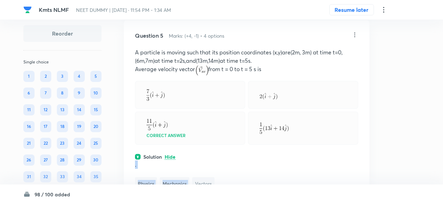
click at [198, 173] on div ". Physics Mechanics Vectors" at bounding box center [246, 176] width 223 height 30
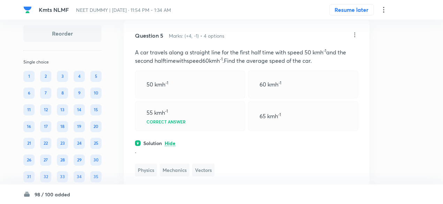
click at [356, 35] on icon at bounding box center [355, 34] width 7 height 7
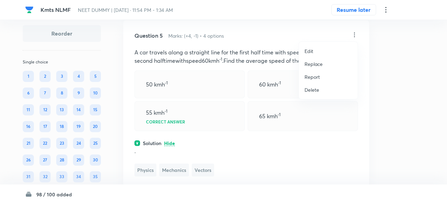
click at [311, 63] on p "Replace" at bounding box center [314, 63] width 18 height 7
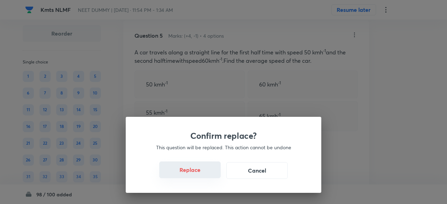
click at [195, 170] on button "Replace" at bounding box center [189, 170] width 61 height 17
click at [198, 175] on button "Replace" at bounding box center [189, 170] width 61 height 17
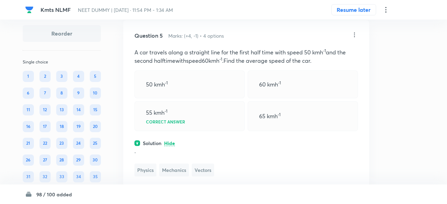
click at [198, 175] on div "Confirm replace? This question will be replaced. This action cannot be undone R…" at bounding box center [223, 102] width 447 height 204
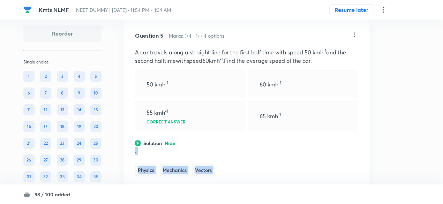
click at [198, 175] on div "Question 5 Marks: (+4, -1) • 4 options A car travels along a straight line for …" at bounding box center [247, 123] width 246 height 206
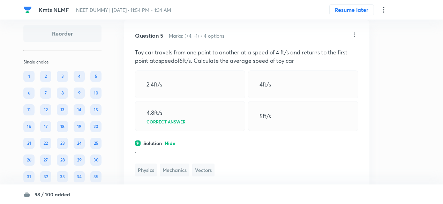
click at [355, 34] on icon at bounding box center [355, 34] width 1 height 5
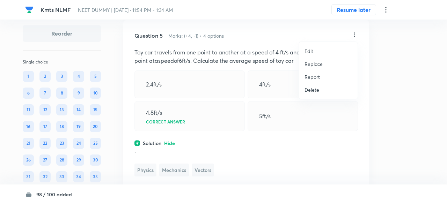
click at [315, 64] on p "Replace" at bounding box center [314, 63] width 18 height 7
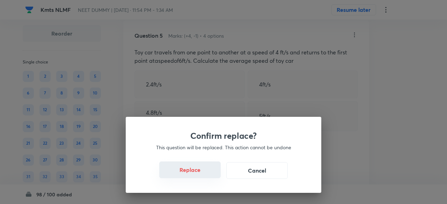
click at [198, 173] on button "Replace" at bounding box center [189, 170] width 61 height 17
click at [201, 176] on button "Replace" at bounding box center [189, 170] width 61 height 17
click at [201, 176] on div "Confirm replace? This question will be replaced. This action cannot be undone R…" at bounding box center [224, 155] width 196 height 76
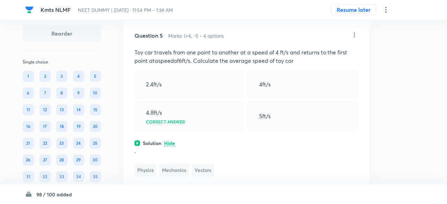
click at [201, 176] on div "Confirm replace? This question will be replaced. This action cannot be undone R…" at bounding box center [223, 102] width 447 height 204
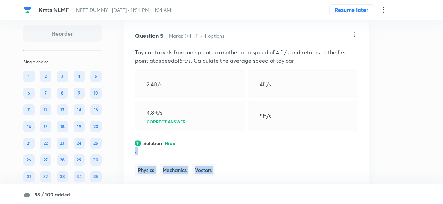
click at [201, 176] on div "Question 5 Marks: (+4, -1) • 4 options Toy car travels from one point to anothe…" at bounding box center [247, 123] width 246 height 206
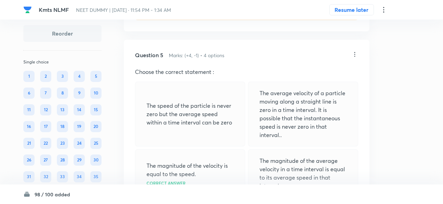
scroll to position [1090, 0]
click at [355, 52] on icon at bounding box center [355, 54] width 7 height 7
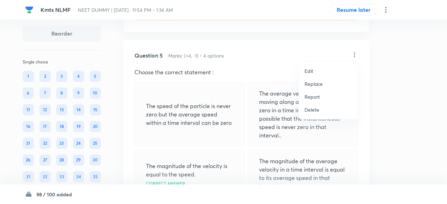
click at [309, 82] on p "Replace" at bounding box center [314, 83] width 18 height 7
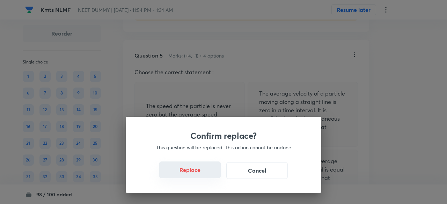
click at [191, 169] on button "Replace" at bounding box center [189, 170] width 61 height 17
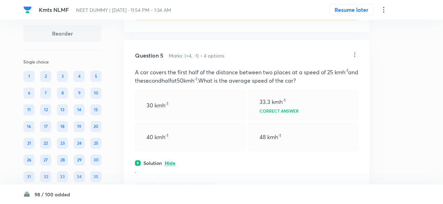
click at [356, 53] on icon at bounding box center [355, 54] width 7 height 7
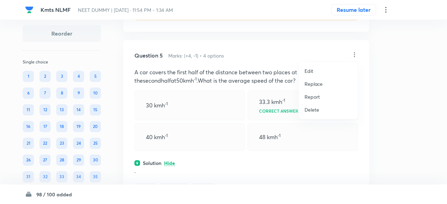
click at [317, 83] on p "Replace" at bounding box center [314, 83] width 18 height 7
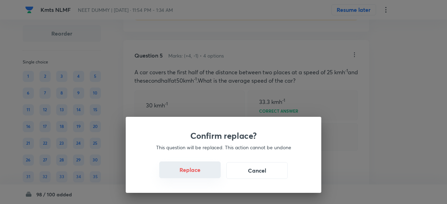
click at [204, 175] on button "Replace" at bounding box center [189, 170] width 61 height 17
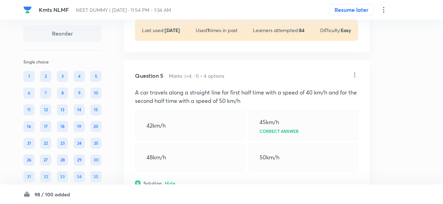
scroll to position [1069, 0]
click at [354, 72] on icon at bounding box center [355, 75] width 7 height 7
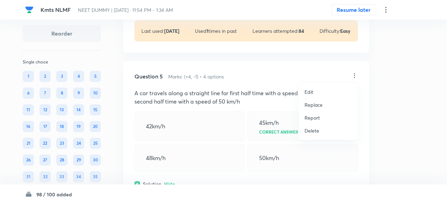
click at [320, 108] on p "Replace" at bounding box center [314, 104] width 18 height 7
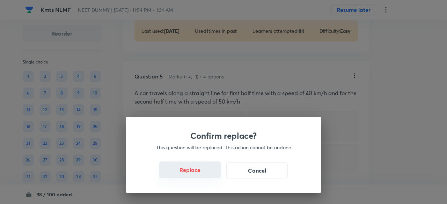
click at [200, 175] on button "Replace" at bounding box center [189, 170] width 61 height 17
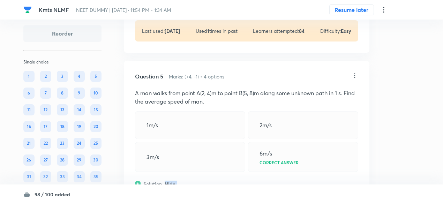
click at [200, 175] on div "Question 5 Marks: (+4, -1) • 4 options A man walks from point A(2, 4)m to point…" at bounding box center [247, 164] width 246 height 206
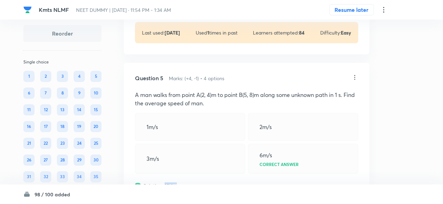
scroll to position [1067, 0]
click at [354, 76] on icon at bounding box center [355, 77] width 7 height 7
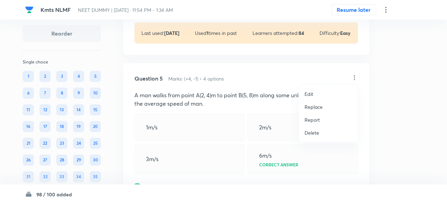
click at [313, 109] on p "Replace" at bounding box center [314, 106] width 18 height 7
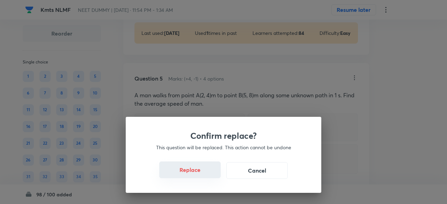
click at [193, 174] on button "Replace" at bounding box center [189, 170] width 61 height 17
click at [195, 175] on button "Replace" at bounding box center [189, 170] width 61 height 17
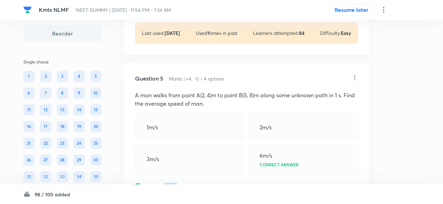
click at [195, 175] on div "Question 5 Marks: (+4, -1) • 4 options A man walks from point A(2, 4)m to point…" at bounding box center [247, 166] width 246 height 206
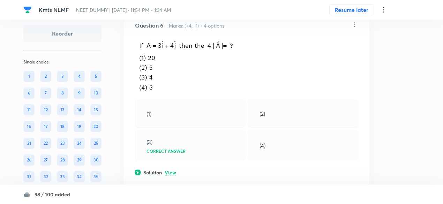
scroll to position [1344, 0]
click at [175, 170] on p "View" at bounding box center [171, 172] width 12 height 5
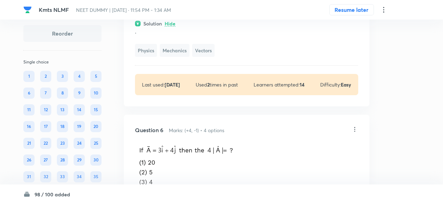
scroll to position [1239, 0]
click at [356, 129] on icon at bounding box center [355, 129] width 7 height 7
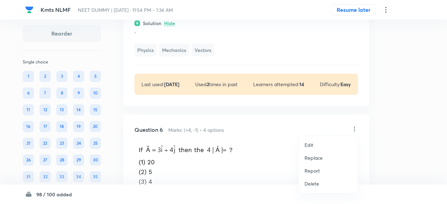
click at [316, 157] on p "Replace" at bounding box center [314, 157] width 18 height 7
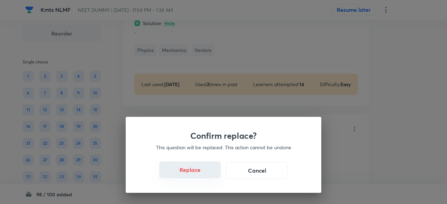
click at [197, 175] on button "Replace" at bounding box center [189, 170] width 61 height 17
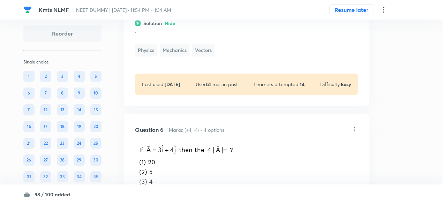
click at [197, 175] on img at bounding box center [184, 169] width 99 height 54
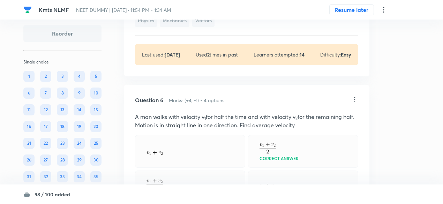
scroll to position [1268, 0]
click at [353, 97] on icon at bounding box center [355, 100] width 7 height 7
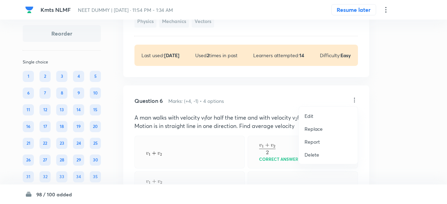
click at [314, 130] on p "Replace" at bounding box center [314, 128] width 18 height 7
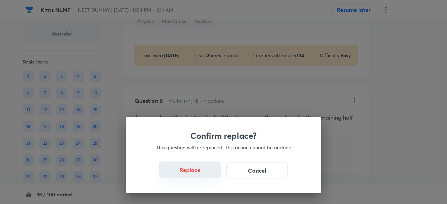
click at [196, 174] on button "Replace" at bounding box center [189, 170] width 61 height 17
click at [196, 174] on div "Confirm replace? This question will be replaced. This action cannot be undone R…" at bounding box center [223, 102] width 447 height 204
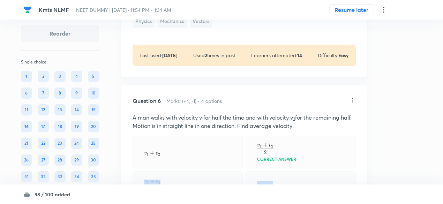
click at [196, 174] on div at bounding box center [188, 185] width 110 height 28
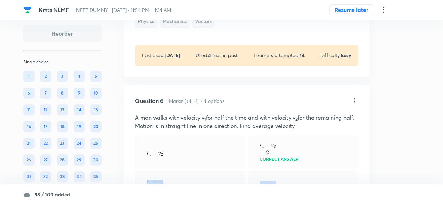
click at [196, 174] on div at bounding box center [190, 185] width 110 height 28
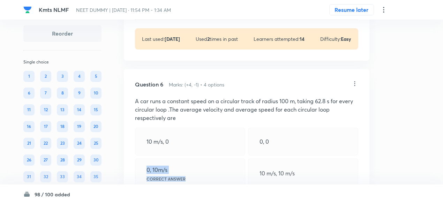
scroll to position [1277, 0]
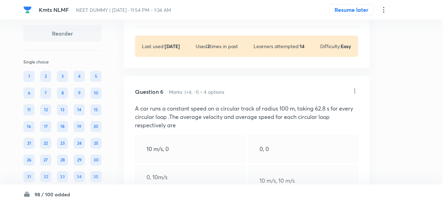
click at [355, 88] on icon at bounding box center [355, 91] width 7 height 7
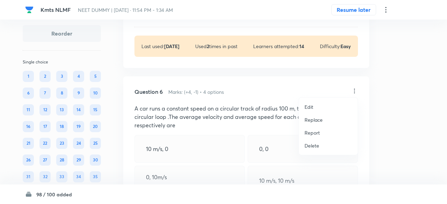
click at [313, 122] on p "Replace" at bounding box center [314, 119] width 18 height 7
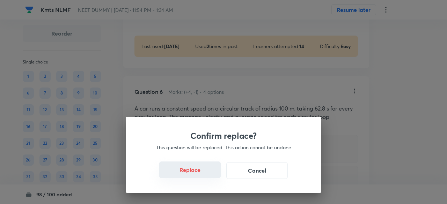
click
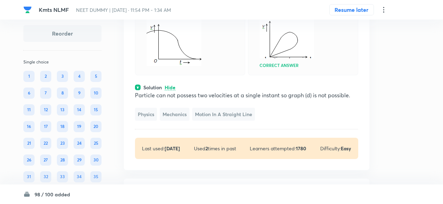
scroll to position [5375, 0]
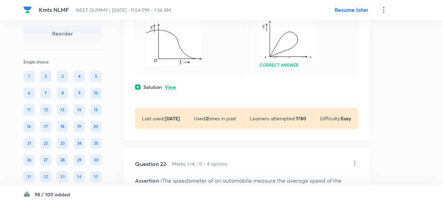
drag, startPoint x: 204, startPoint y: 126, endPoint x: 169, endPoint y: 133, distance: 35.3
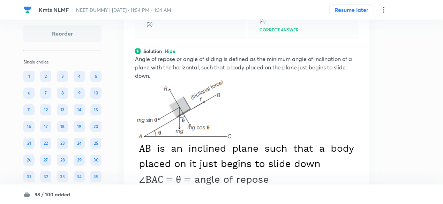
scroll to position [23204, 0]
